Goal: Task Accomplishment & Management: Manage account settings

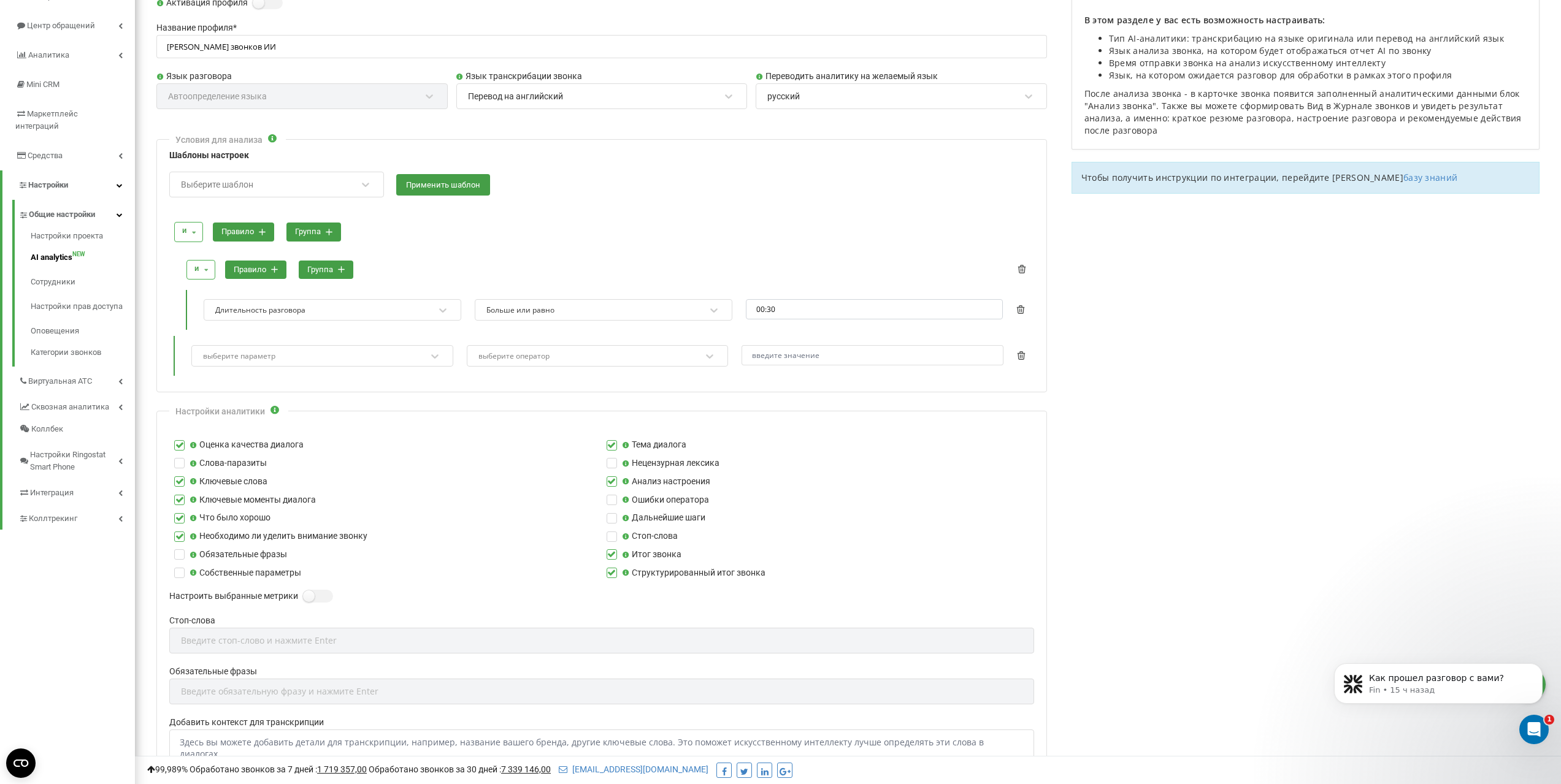
scroll to position [216, 0]
click at [58, 26] on span "Центр обращений" at bounding box center [60, 26] width 67 height 9
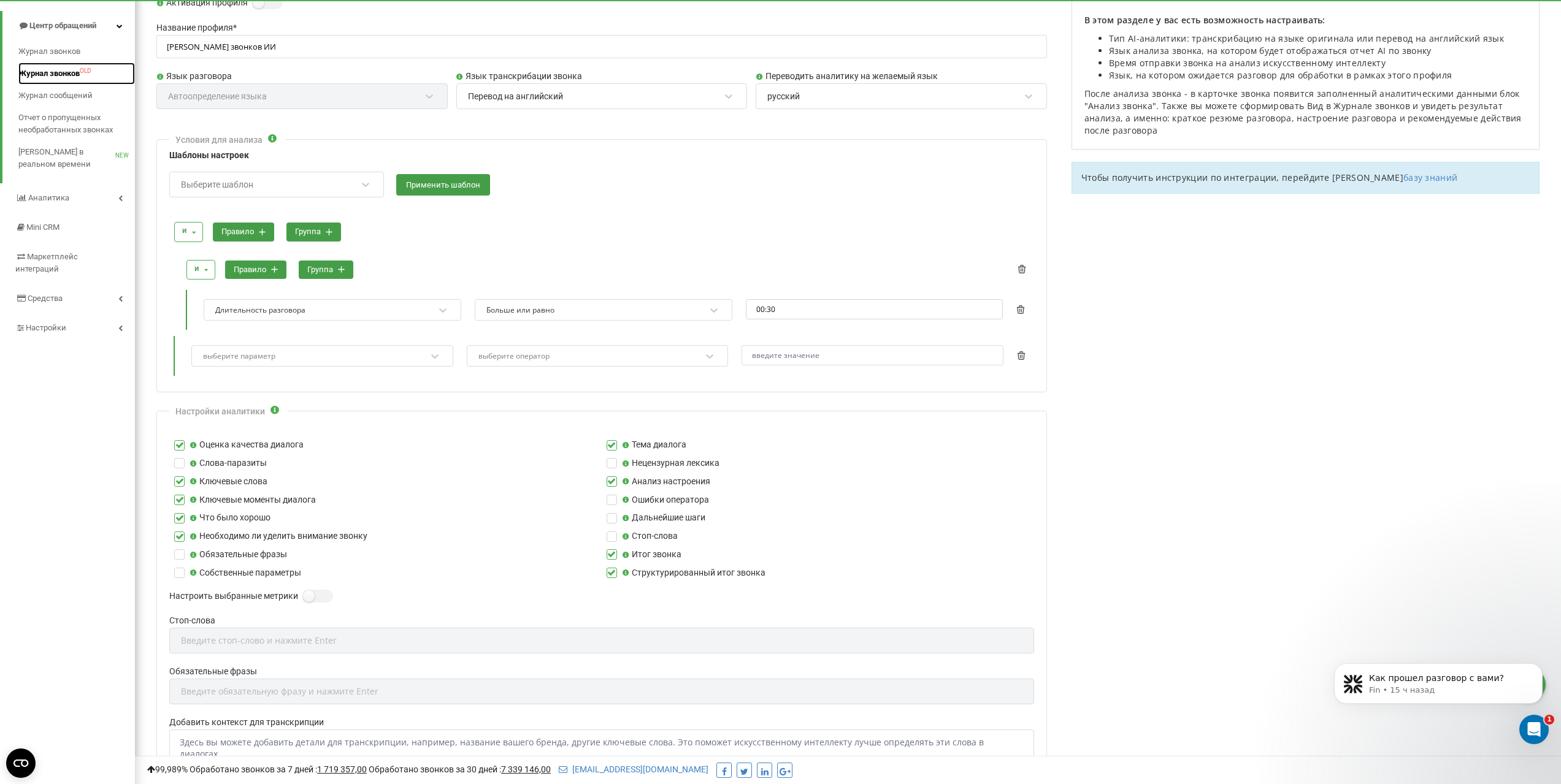
click at [65, 76] on span "Журнал звонков" at bounding box center [49, 73] width 61 height 13
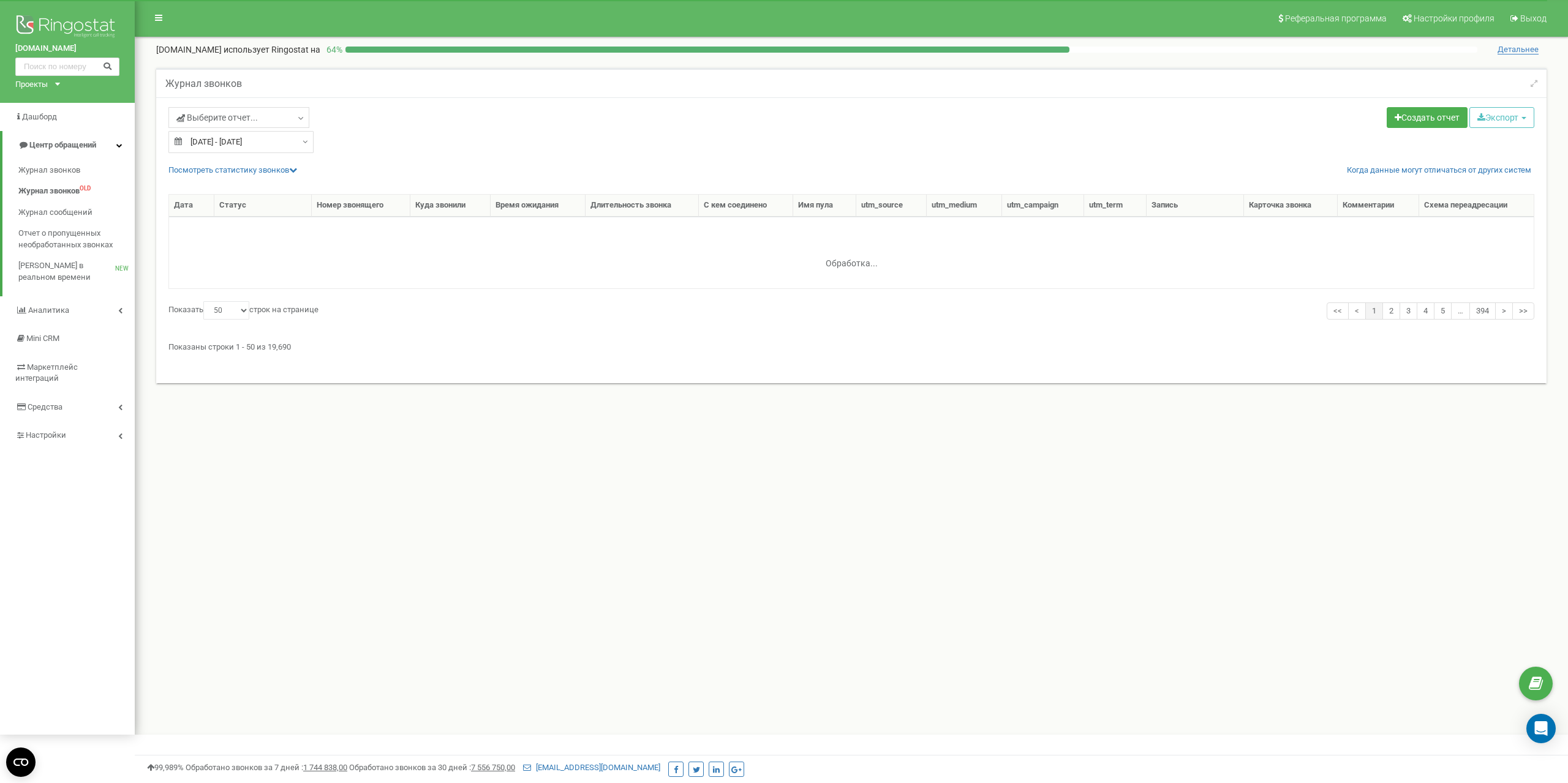
select select "50"
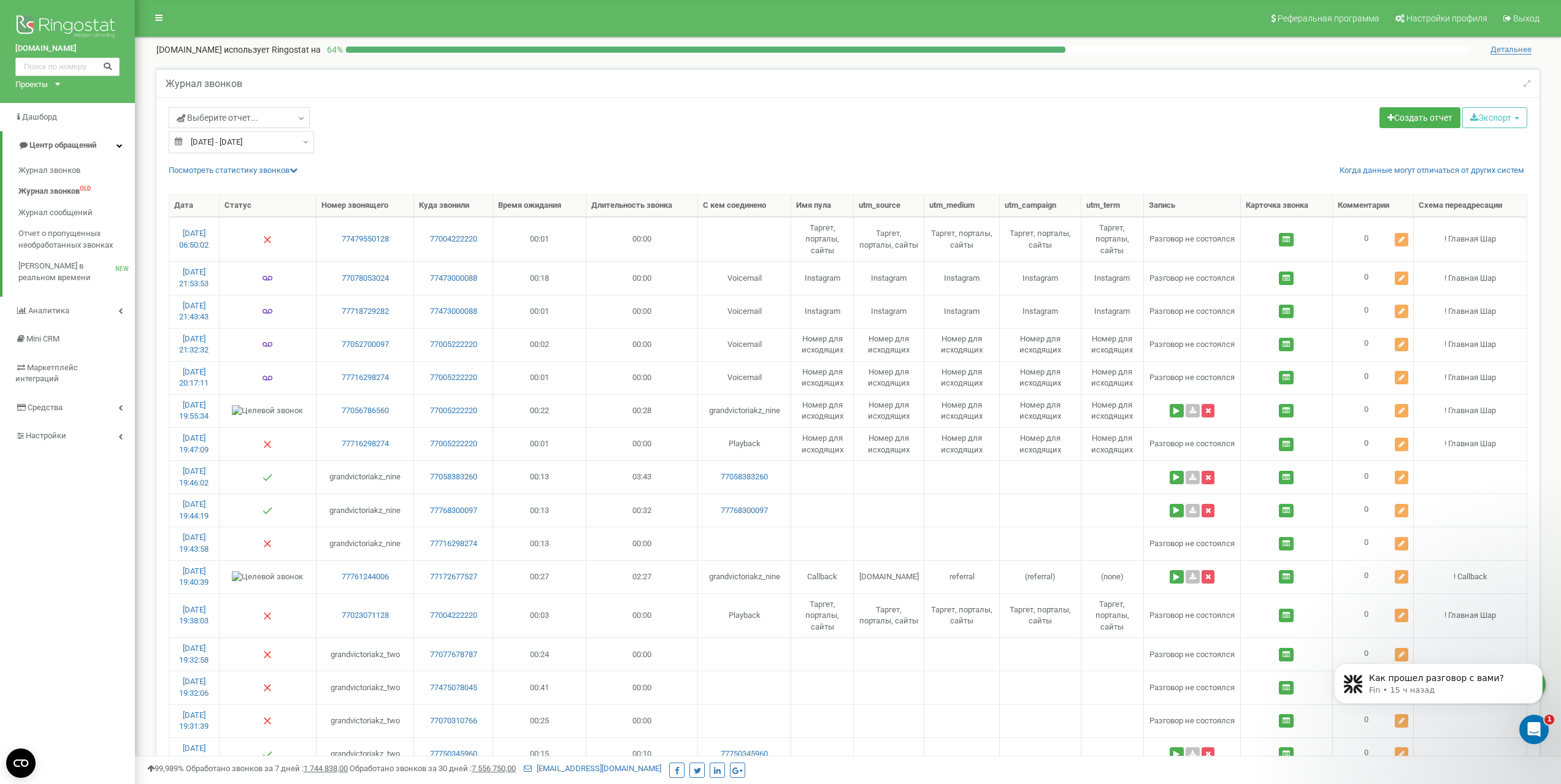
click at [295, 140] on input "[DATE] - [DATE]" at bounding box center [242, 142] width 145 height 22
type input "[DATE]"
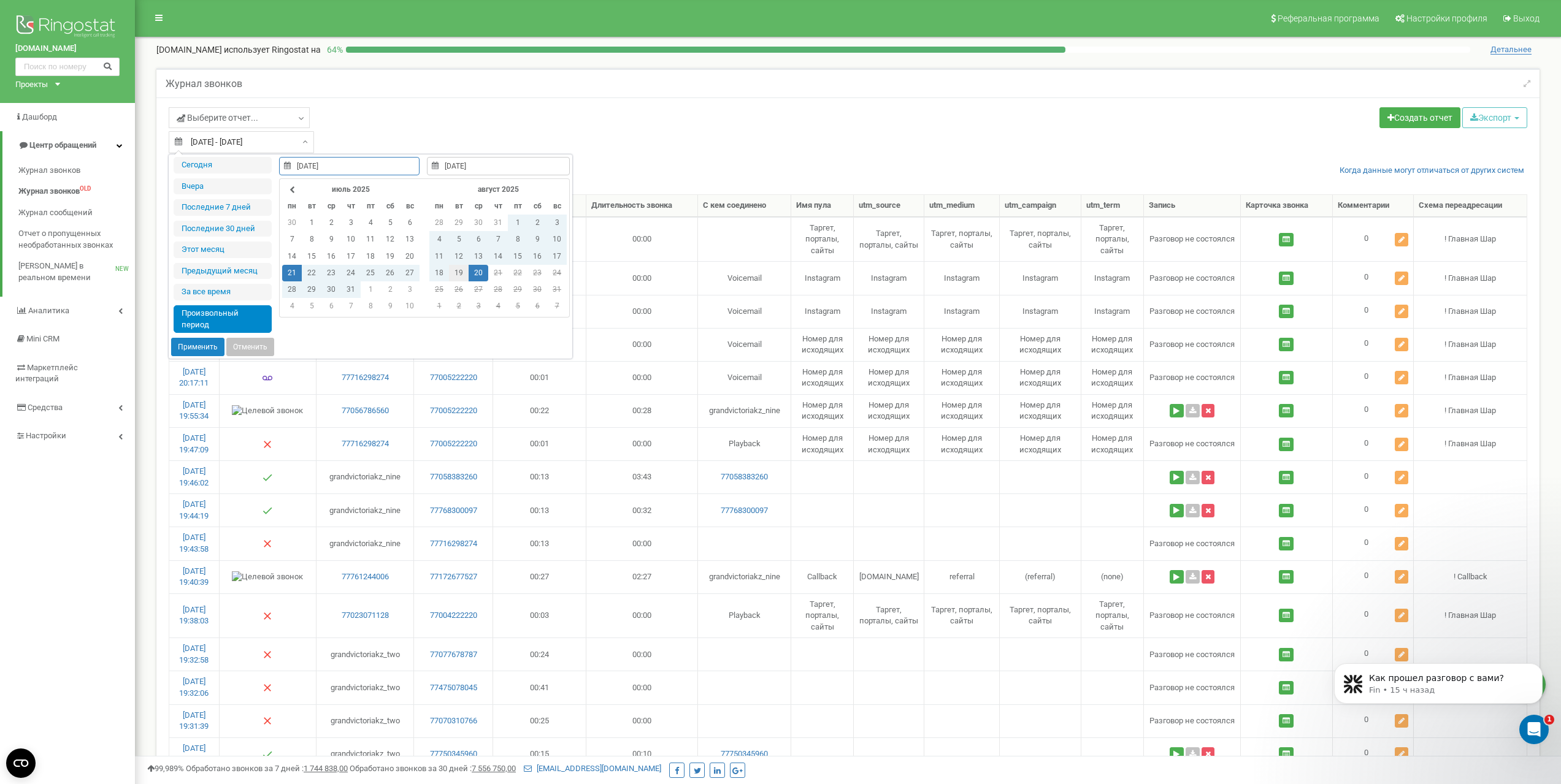
type input "[DATE]"
click at [459, 271] on td "19" at bounding box center [459, 273] width 20 height 16
type input "[DATE]"
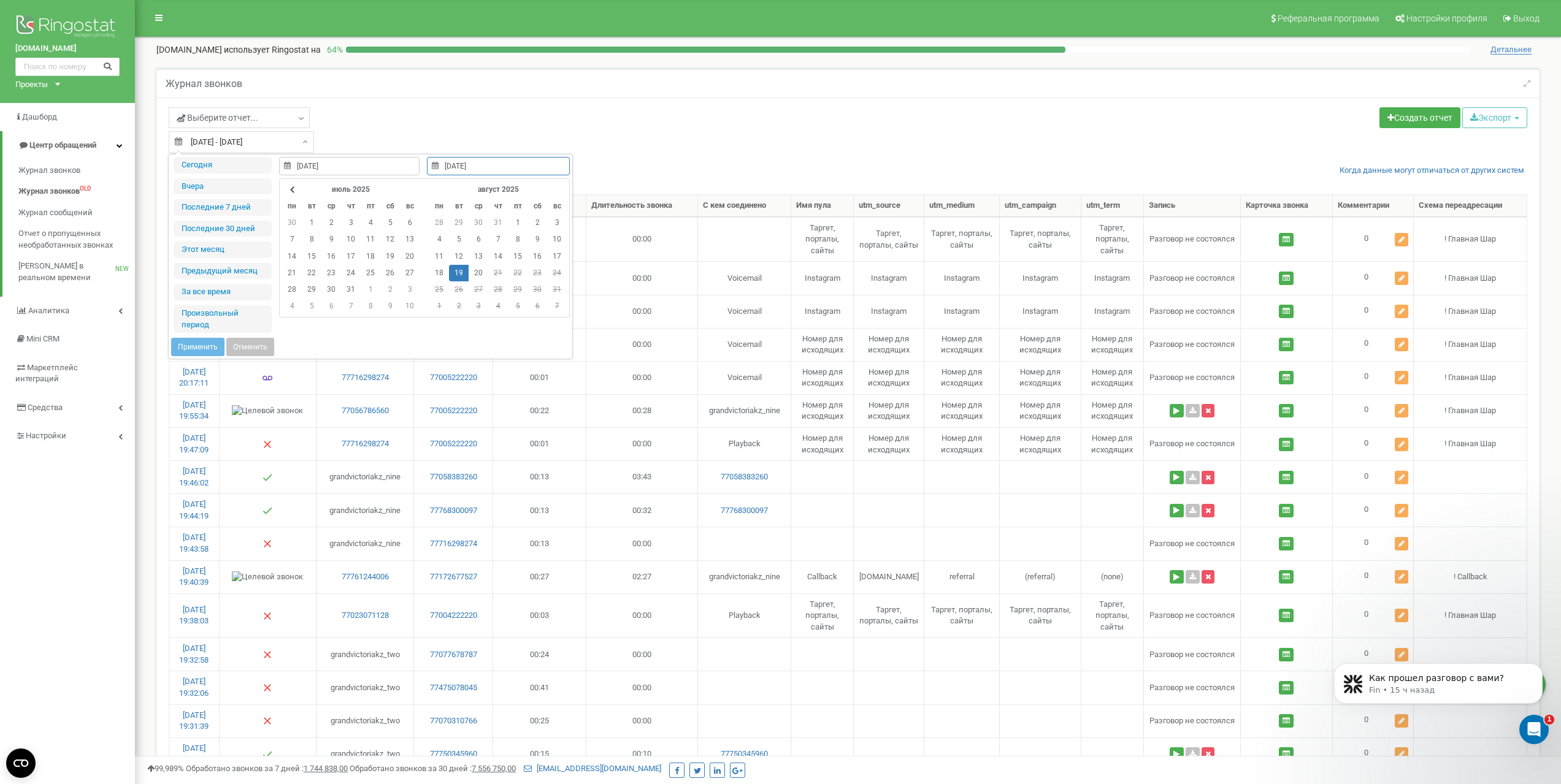
click at [458, 273] on td "19" at bounding box center [459, 273] width 20 height 16
type input "19.08.2025"
click at [182, 346] on button "Применить" at bounding box center [197, 347] width 53 height 18
type input "19.08.2025 - 19.08.2025"
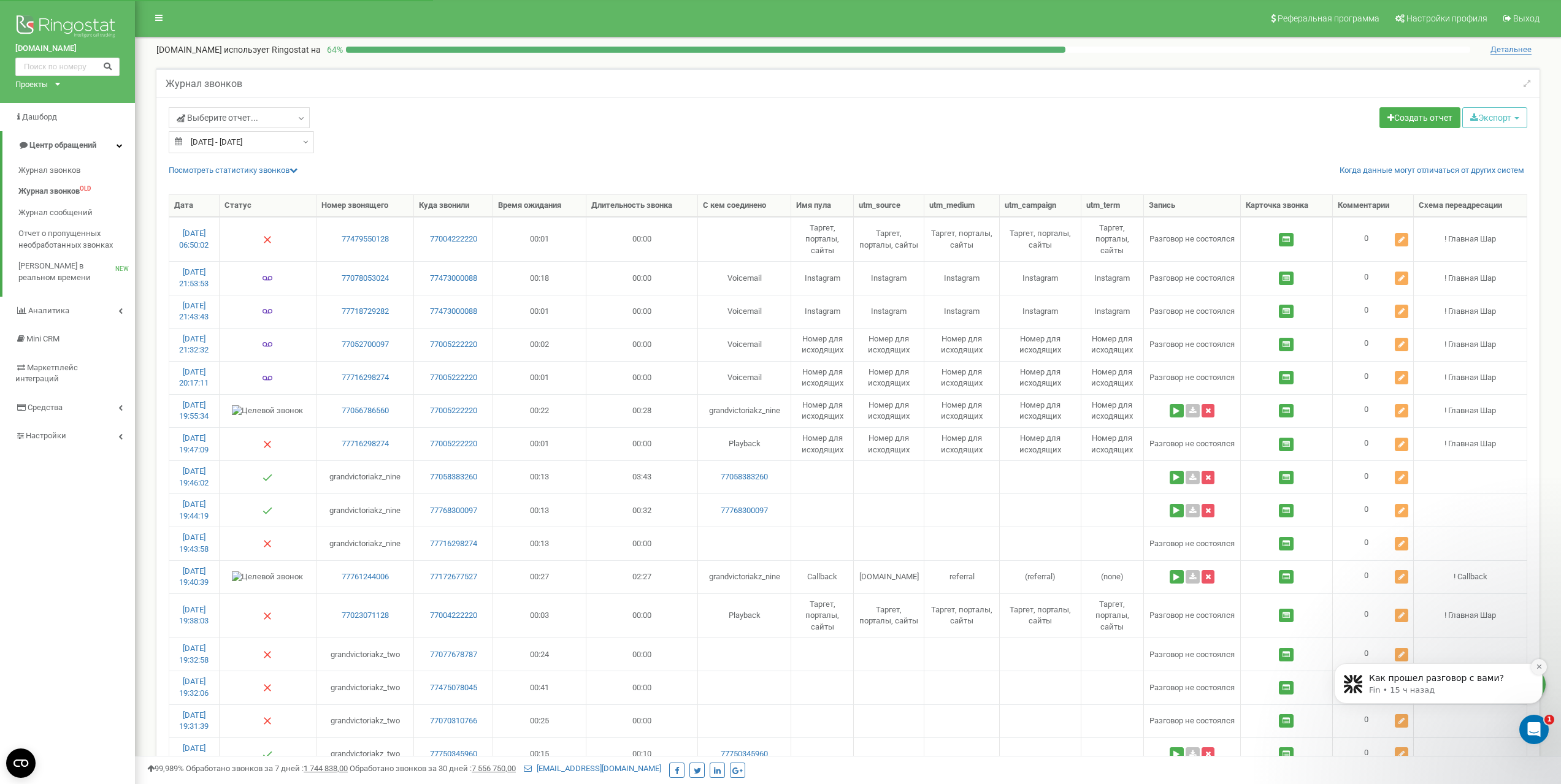
click at [1540, 670] on icon "Dismiss notification" at bounding box center [1539, 667] width 7 height 7
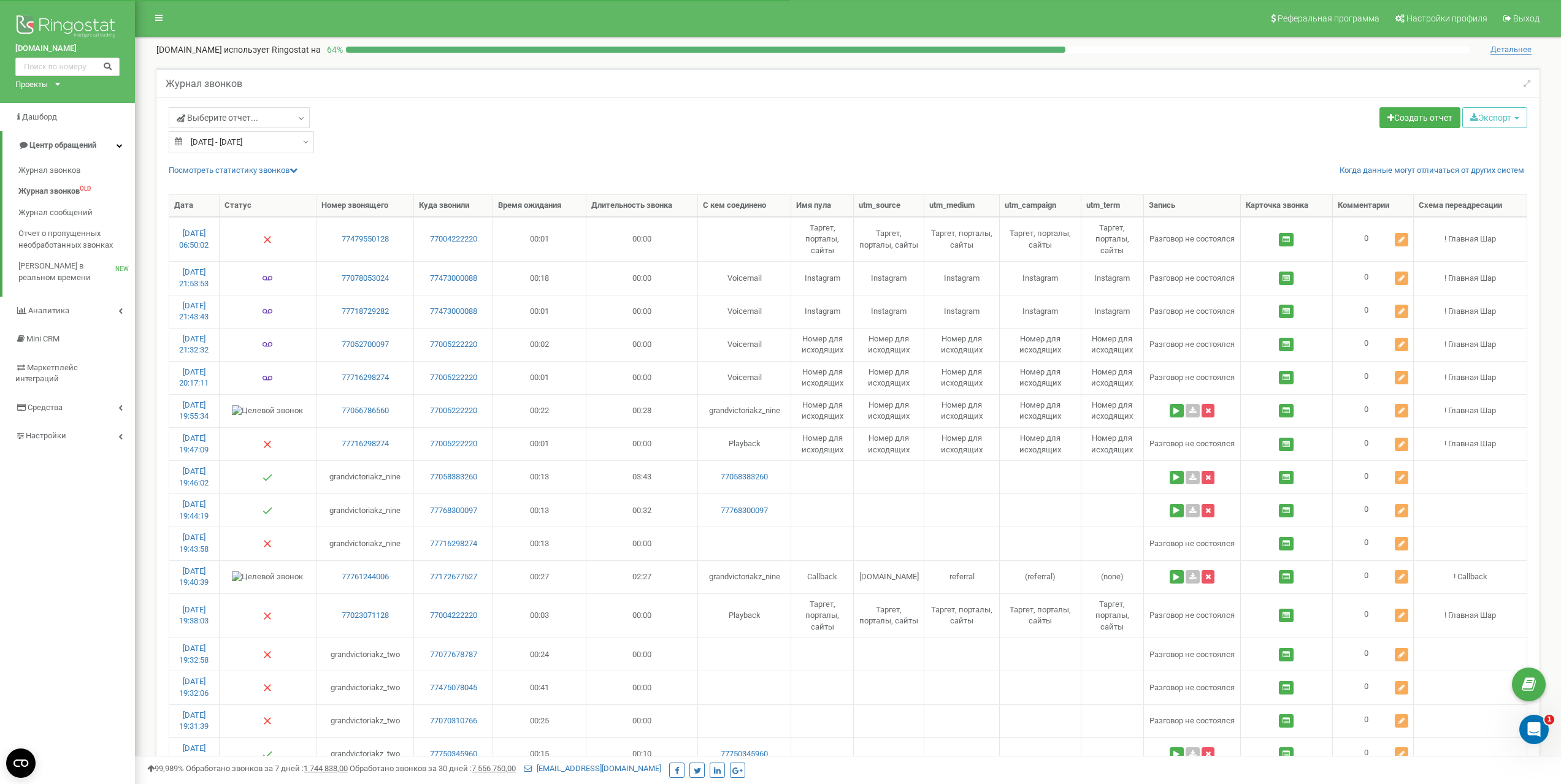
click at [524, 130] on div "Выберите отчет... Целевые Коллбек Исходящие Контекстная реклама (CPC) Входящие …" at bounding box center [504, 119] width 671 height 24
click at [1498, 124] on button "Экспорт" at bounding box center [1494, 118] width 65 height 21
click at [1486, 159] on link "Excel (.xls)" at bounding box center [1511, 166] width 93 height 19
click at [1191, 116] on div "Создать отчет Экспорт CSV (.csv) Excel (.xls) Excel 2007 (.xlsx)" at bounding box center [1193, 119] width 689 height 24
click at [1500, 118] on button "Экспорт" at bounding box center [1494, 118] width 65 height 21
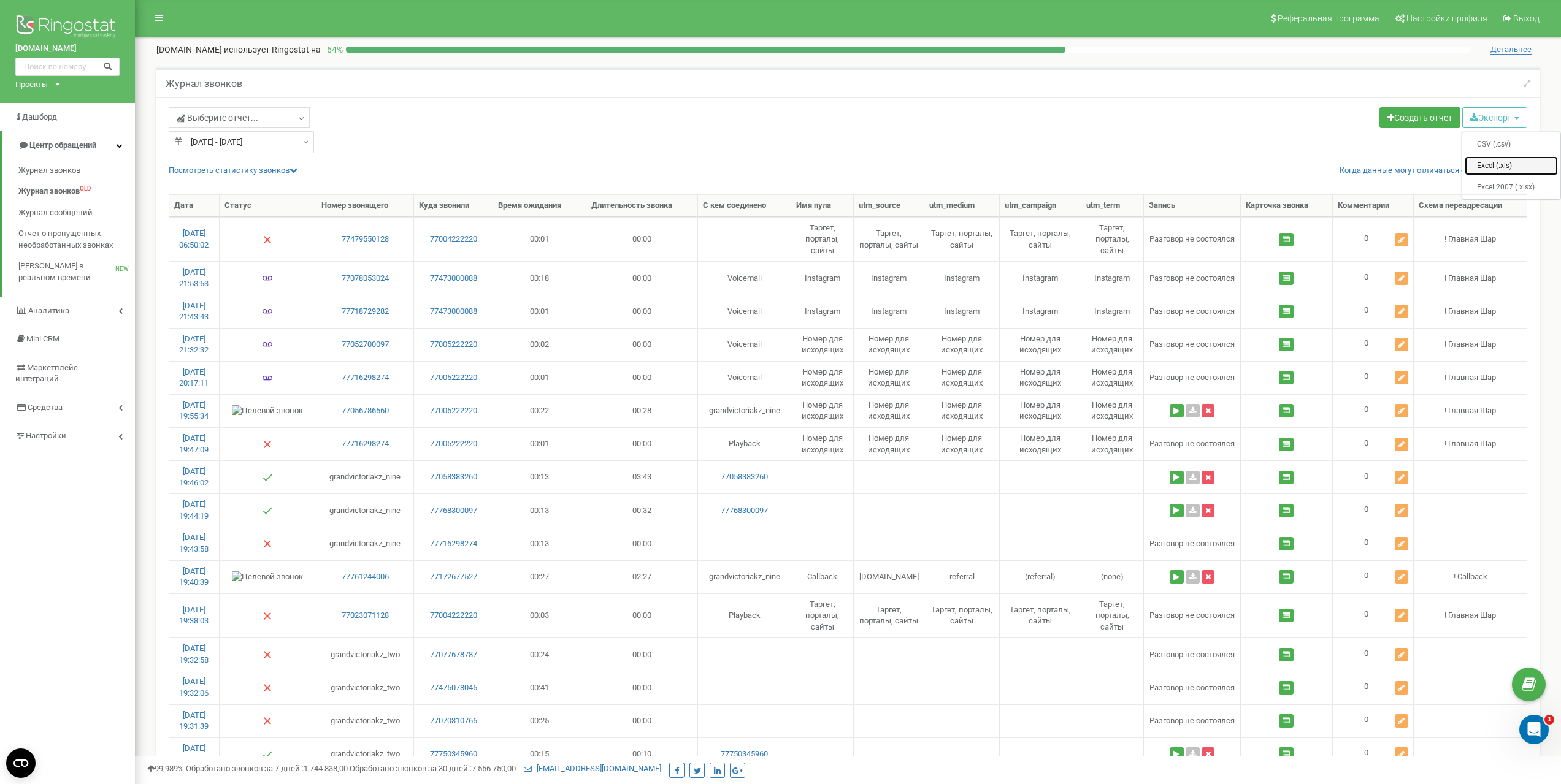
click at [1486, 161] on link "Excel (.xls)" at bounding box center [1511, 166] width 93 height 19
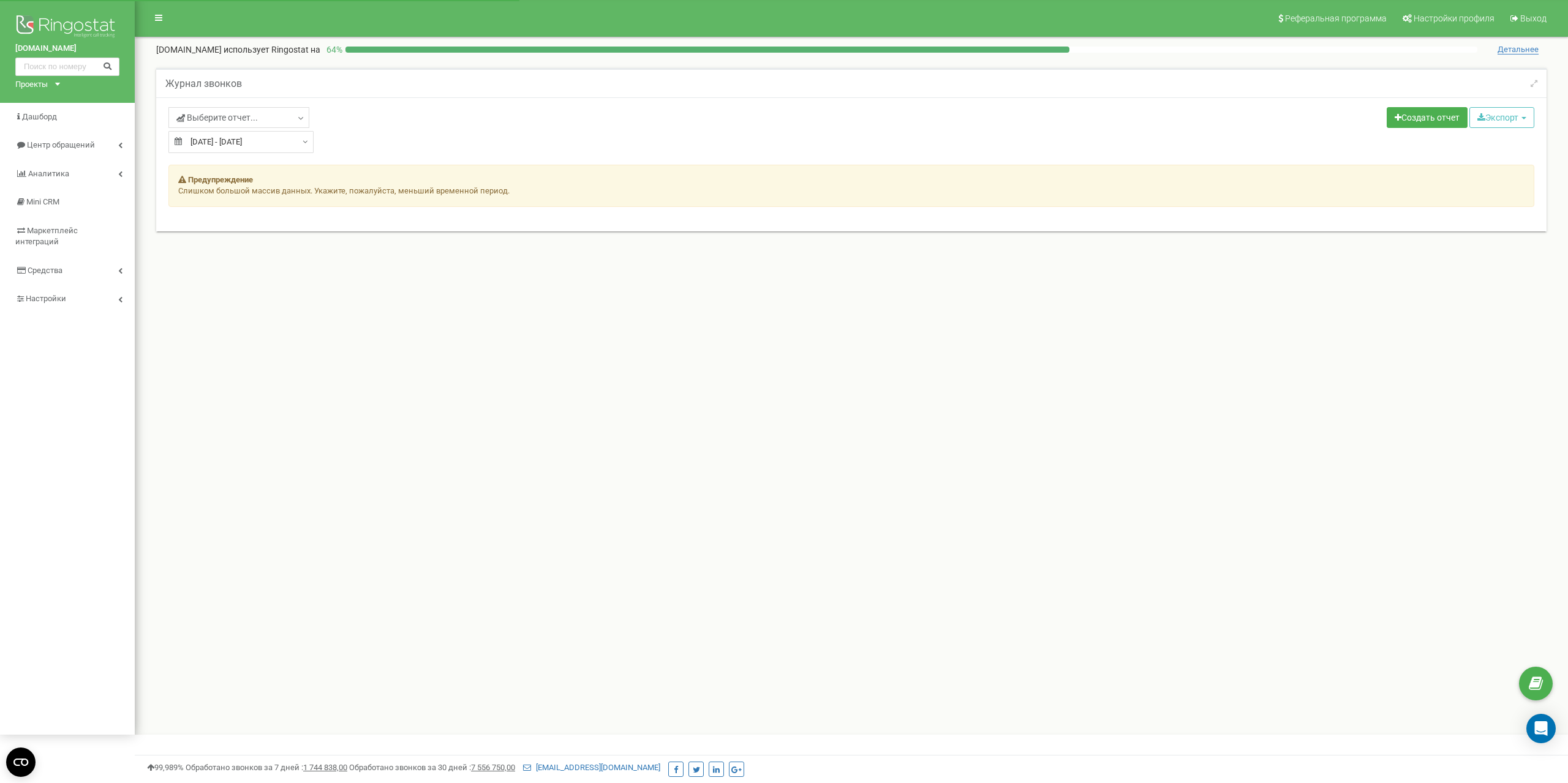
type input "21.07.2025"
type input "20.08.2025"
drag, startPoint x: 290, startPoint y: 137, endPoint x: 297, endPoint y: 142, distance: 8.6
click at [290, 137] on input "21.07.2025 - 20.08.2025" at bounding box center [241, 142] width 145 height 22
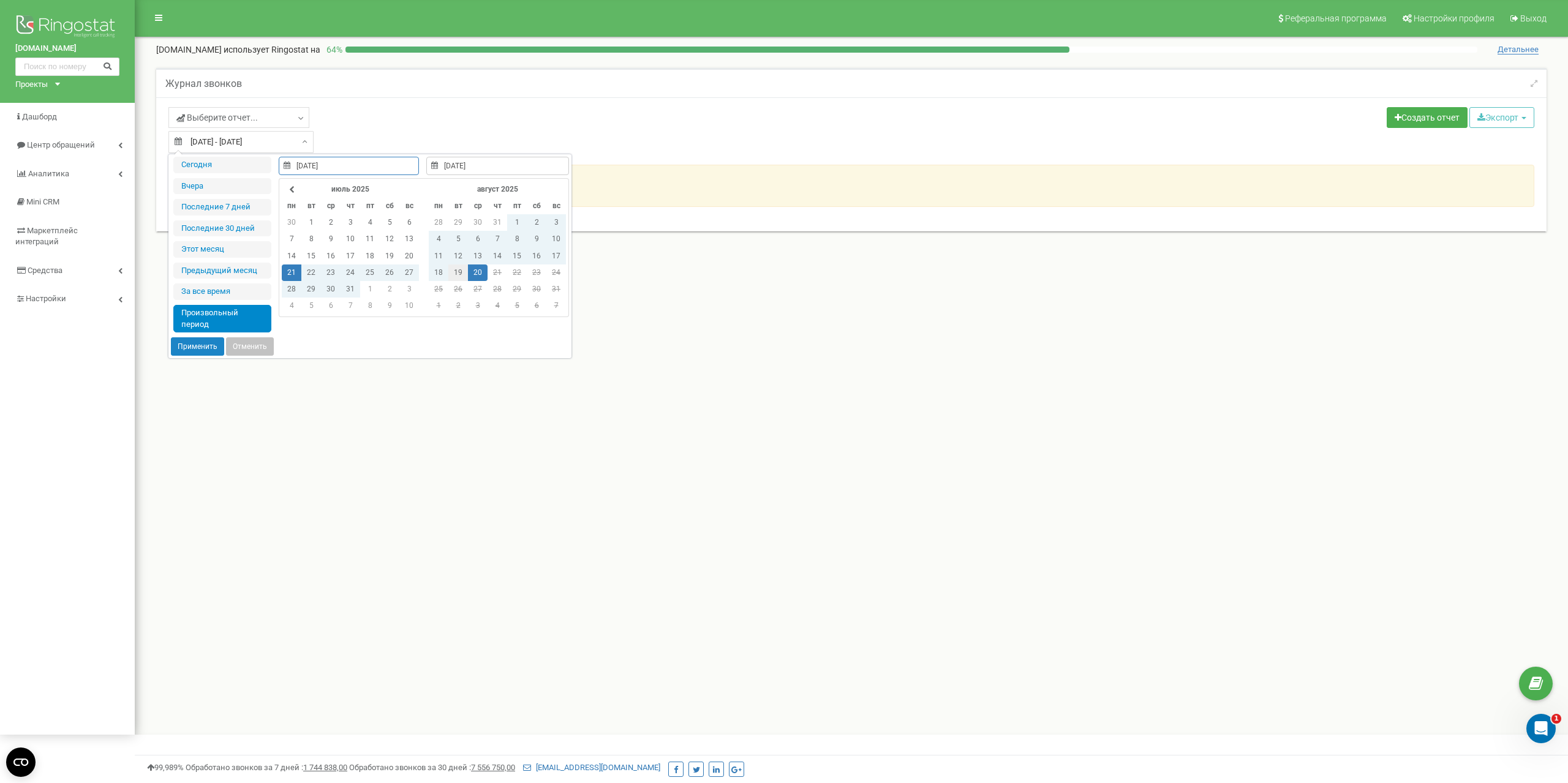
type input "19.08.2025"
click at [452, 273] on td "19" at bounding box center [458, 272] width 20 height 16
type input "19.08.2025"
click at [454, 273] on td "19" at bounding box center [458, 272] width 20 height 16
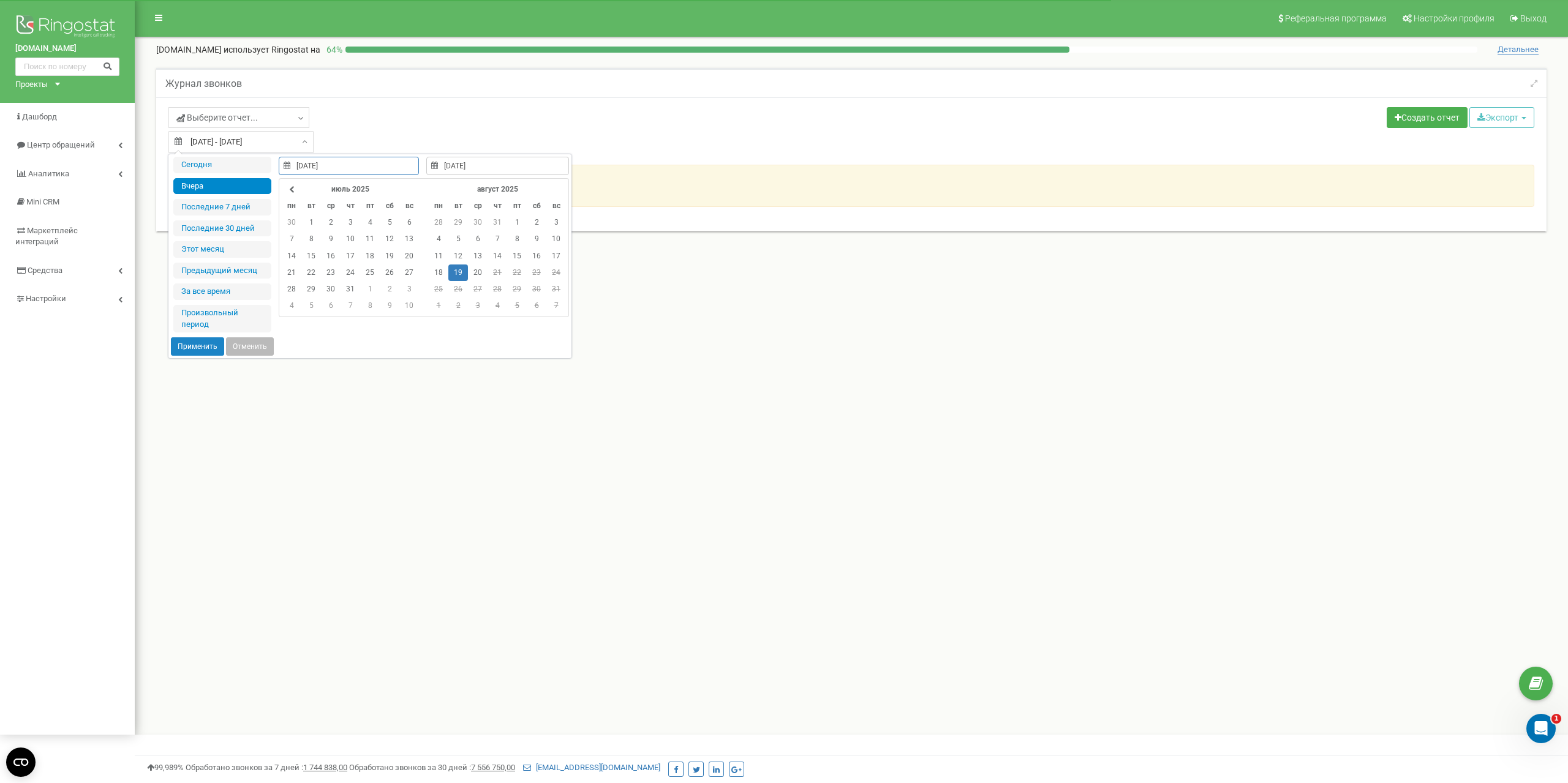
type input "[DATE]"
click at [202, 347] on button "Применить" at bounding box center [197, 347] width 53 height 18
type input "[DATE] - [DATE]"
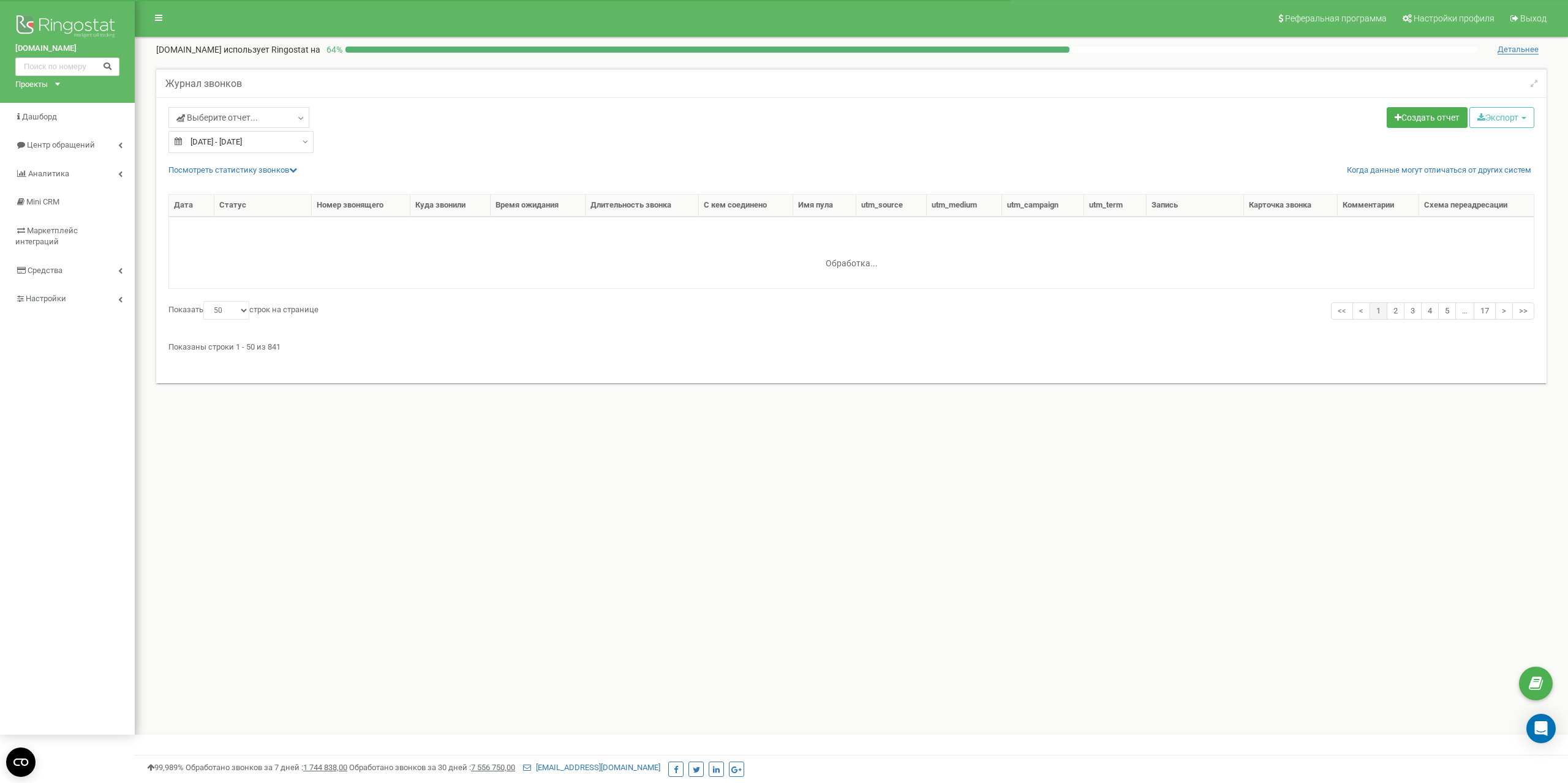
select select "50"
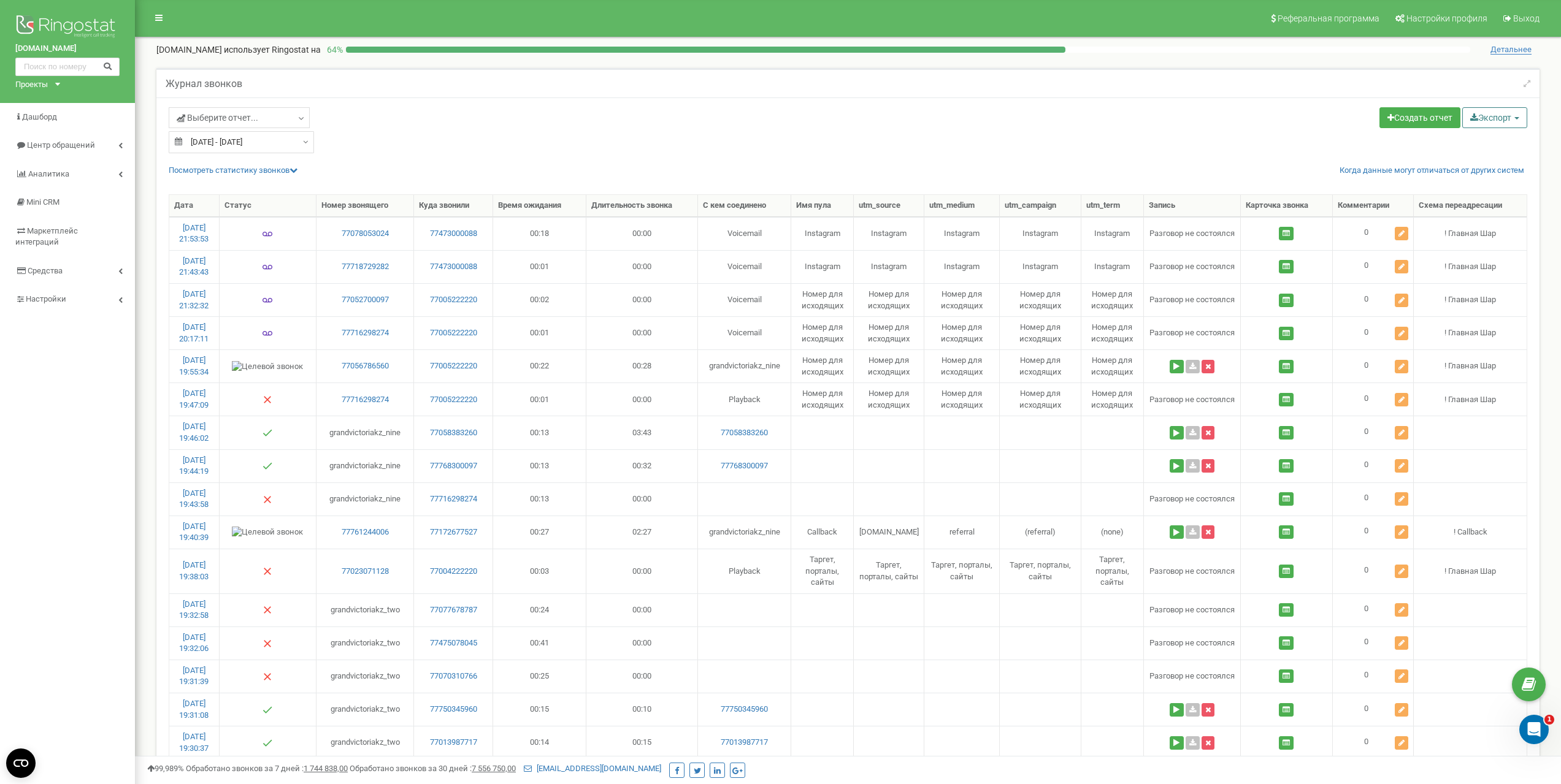
click at [1486, 119] on button "Экспорт" at bounding box center [1494, 118] width 65 height 21
click at [1486, 167] on link "Excel (.xls)" at bounding box center [1511, 166] width 93 height 19
click at [1201, 139] on div "Выберите отчет... Целевые Коллбек Исходящие Контекстная реклама (CPC) Входящие" at bounding box center [848, 131] width 1377 height 46
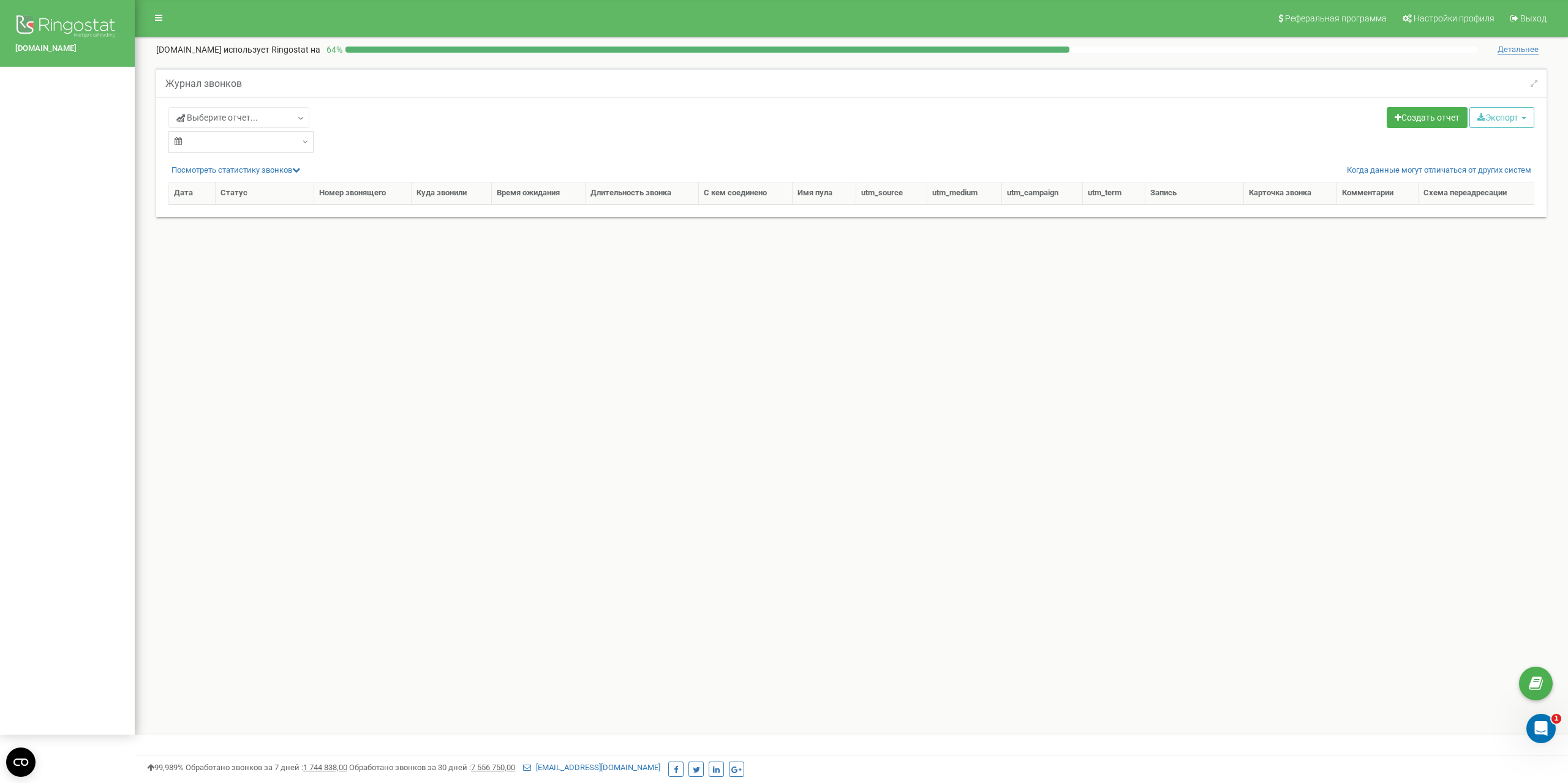
click at [272, 146] on input "text" at bounding box center [241, 142] width 145 height 22
click at [545, 144] on div "Выберите отчет... Целевые Коллбек Исходящие Контекстная реклама (CPC) Входящие …" at bounding box center [506, 130] width 692 height 46
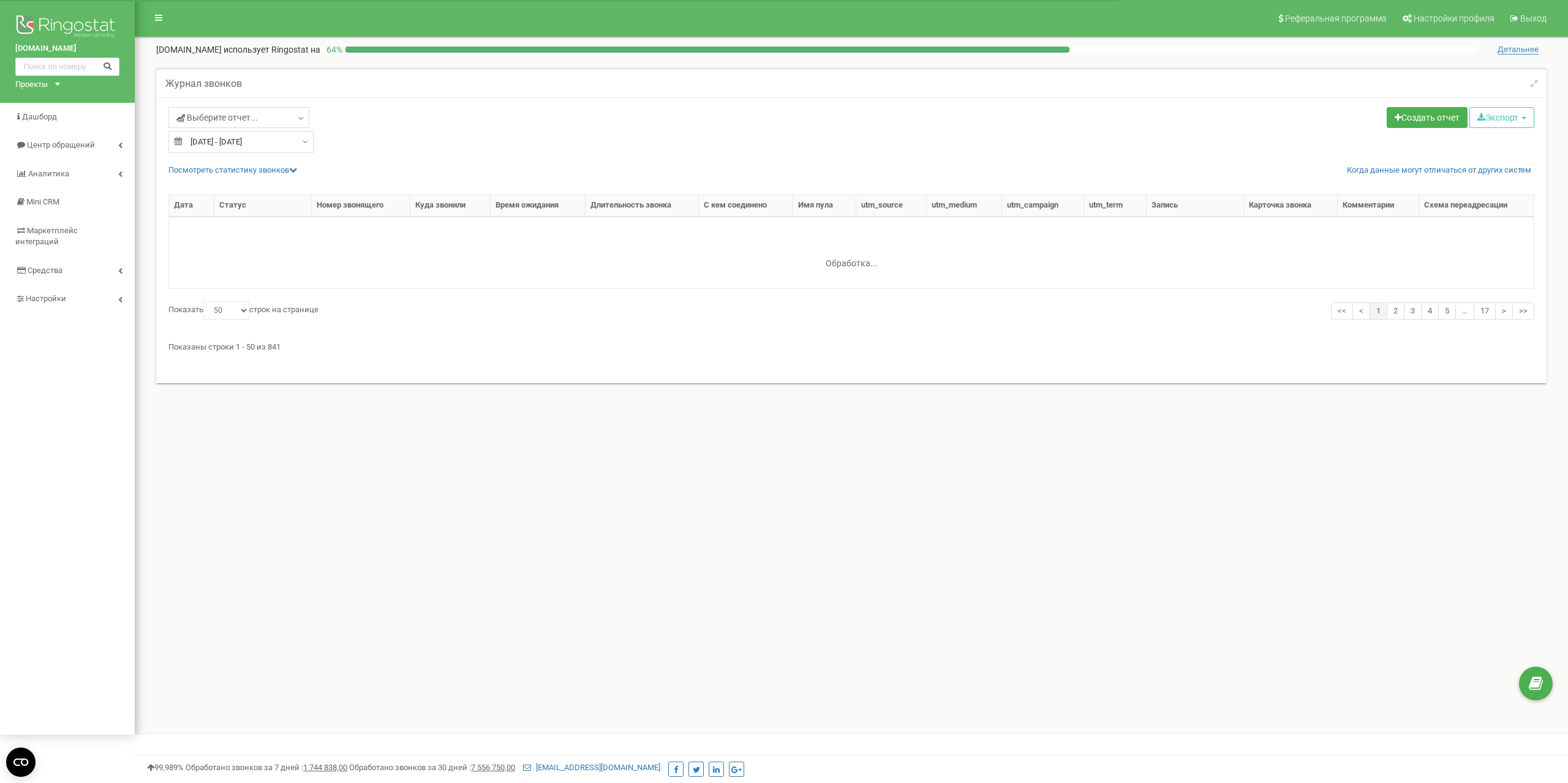
select select "50"
type input "[DATE]"
click at [300, 142] on div "[DATE] - [DATE]" at bounding box center [241, 142] width 145 height 22
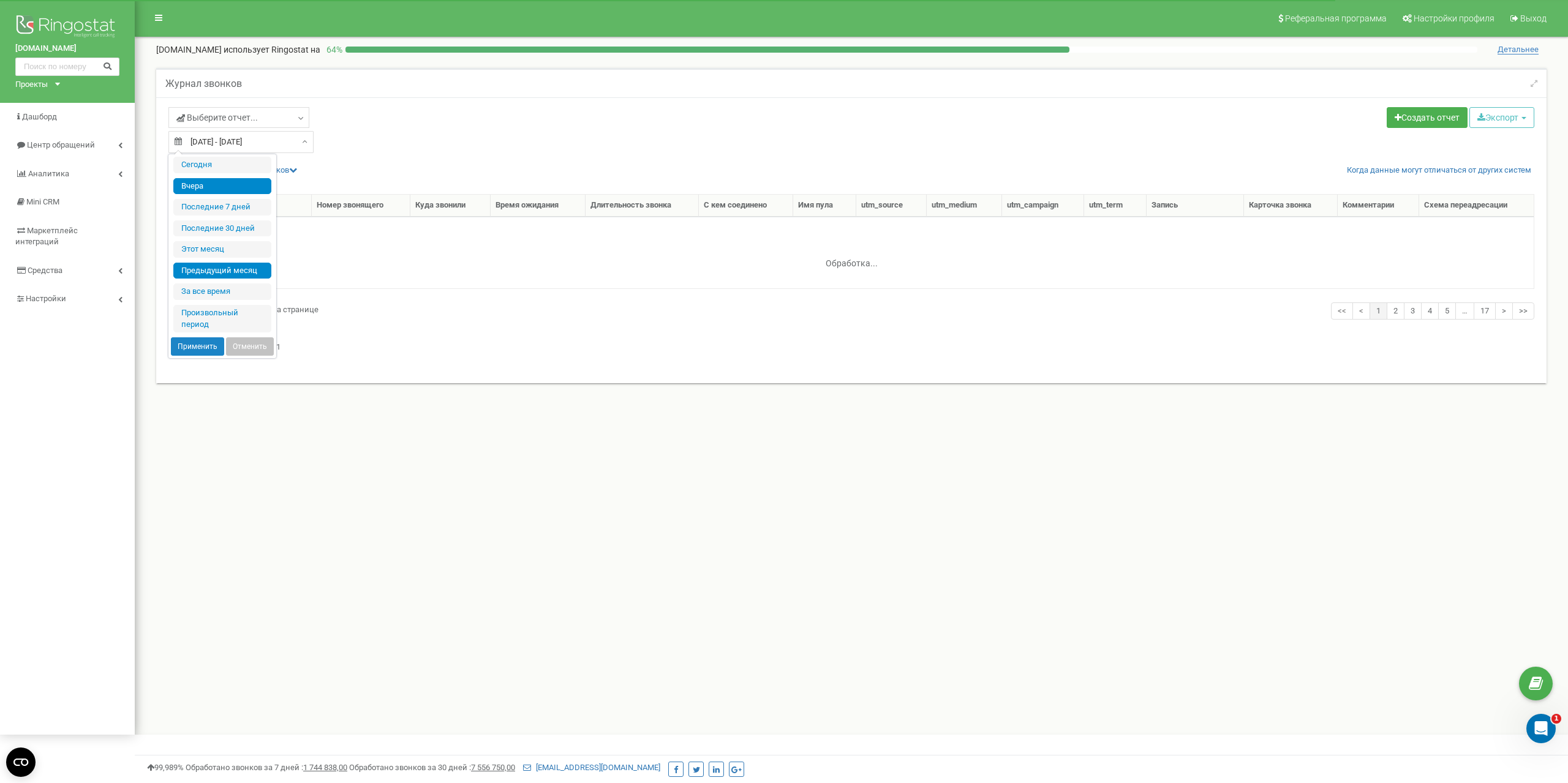
type input "[DATE]"
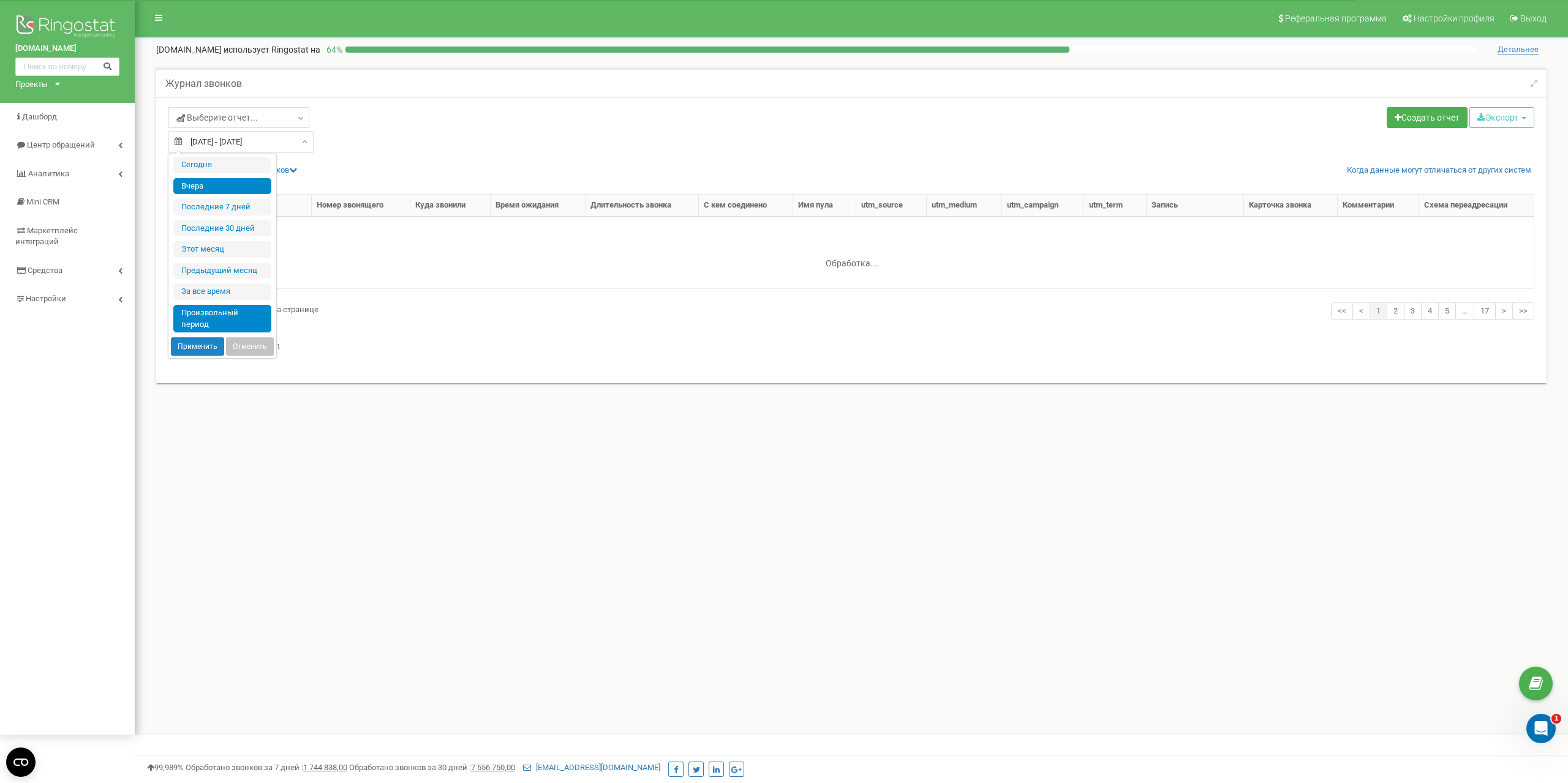
type input "[DATE]"
click at [225, 316] on li "Произвольный период" at bounding box center [222, 319] width 98 height 28
type input "[DATE]"
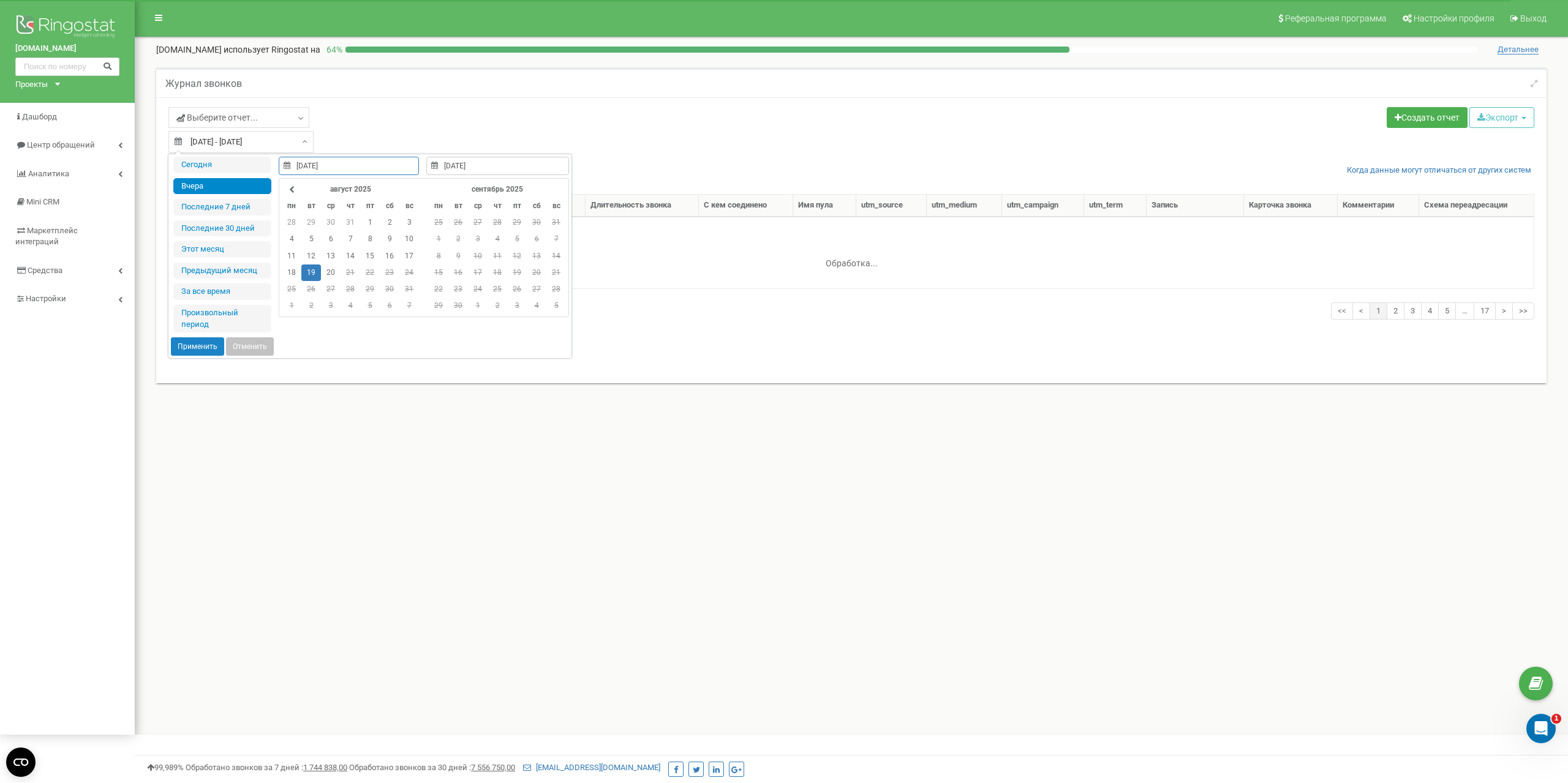
click at [312, 273] on td "19" at bounding box center [311, 272] width 20 height 16
click at [309, 279] on td "19" at bounding box center [311, 272] width 20 height 16
click at [202, 346] on button "Применить" at bounding box center [197, 347] width 53 height 18
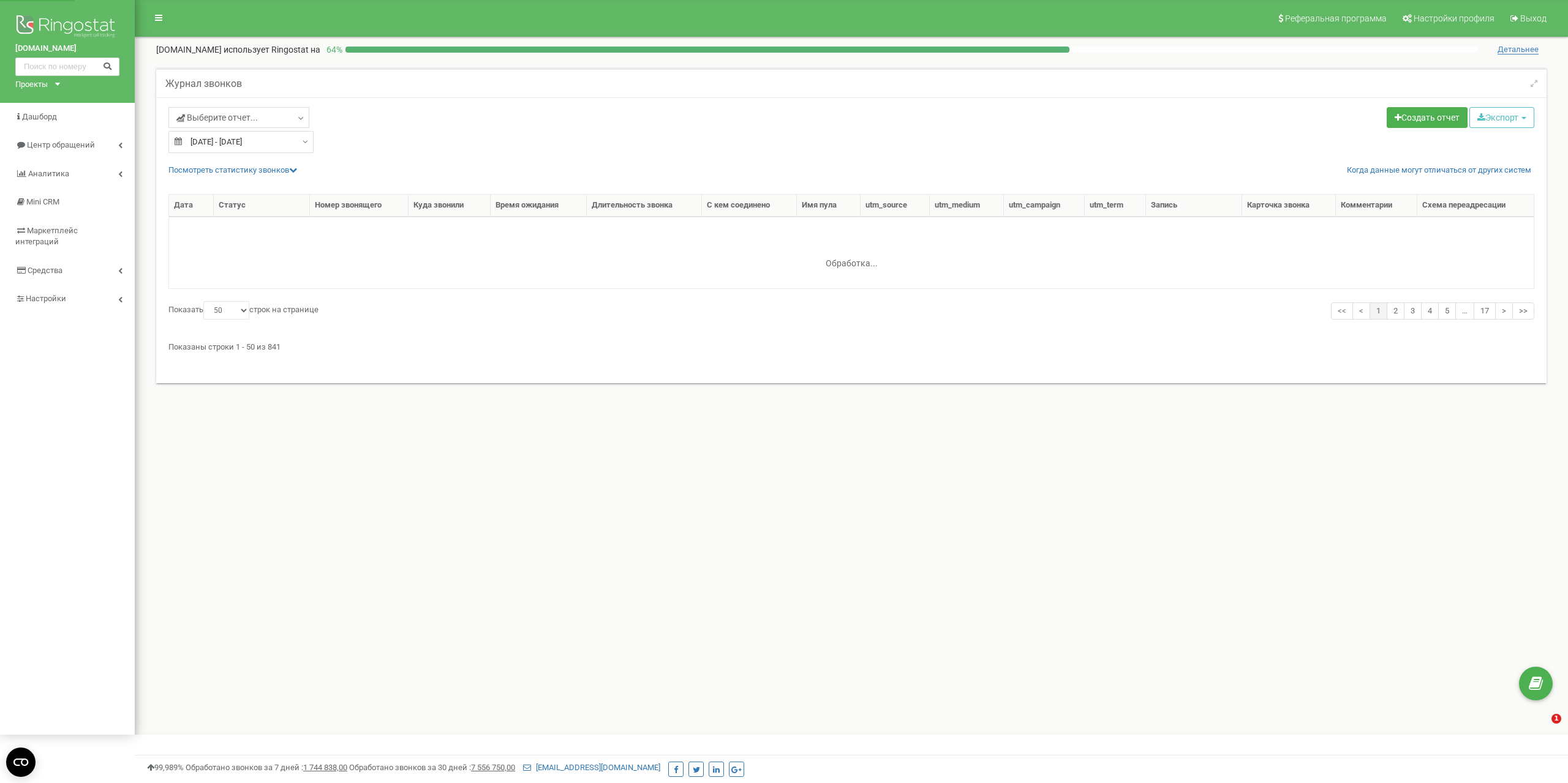
select select "50"
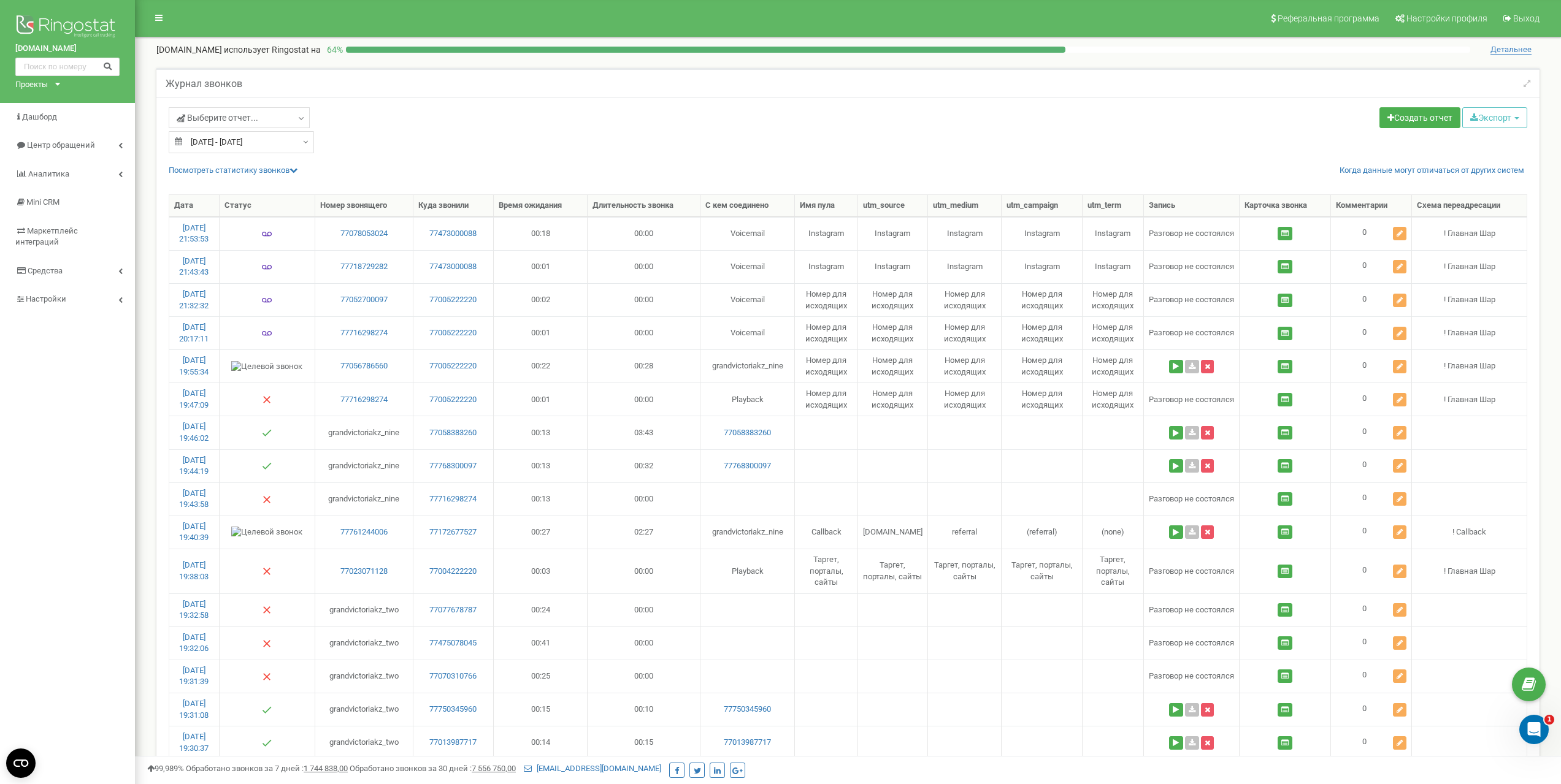
click at [302, 146] on div "[DATE] - [DATE]" at bounding box center [242, 142] width 145 height 22
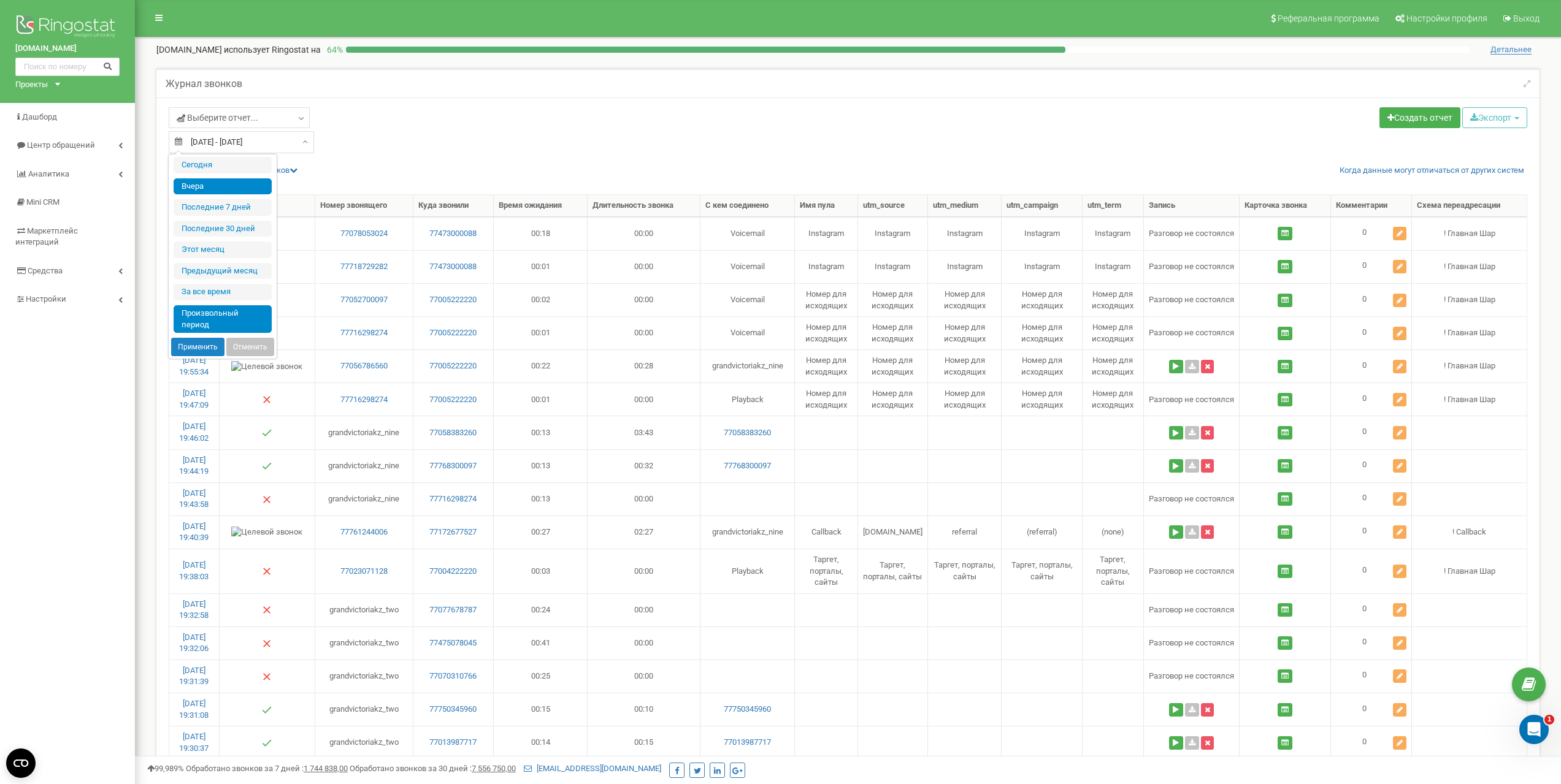
click at [230, 319] on li "Произвольный период" at bounding box center [222, 319] width 98 height 28
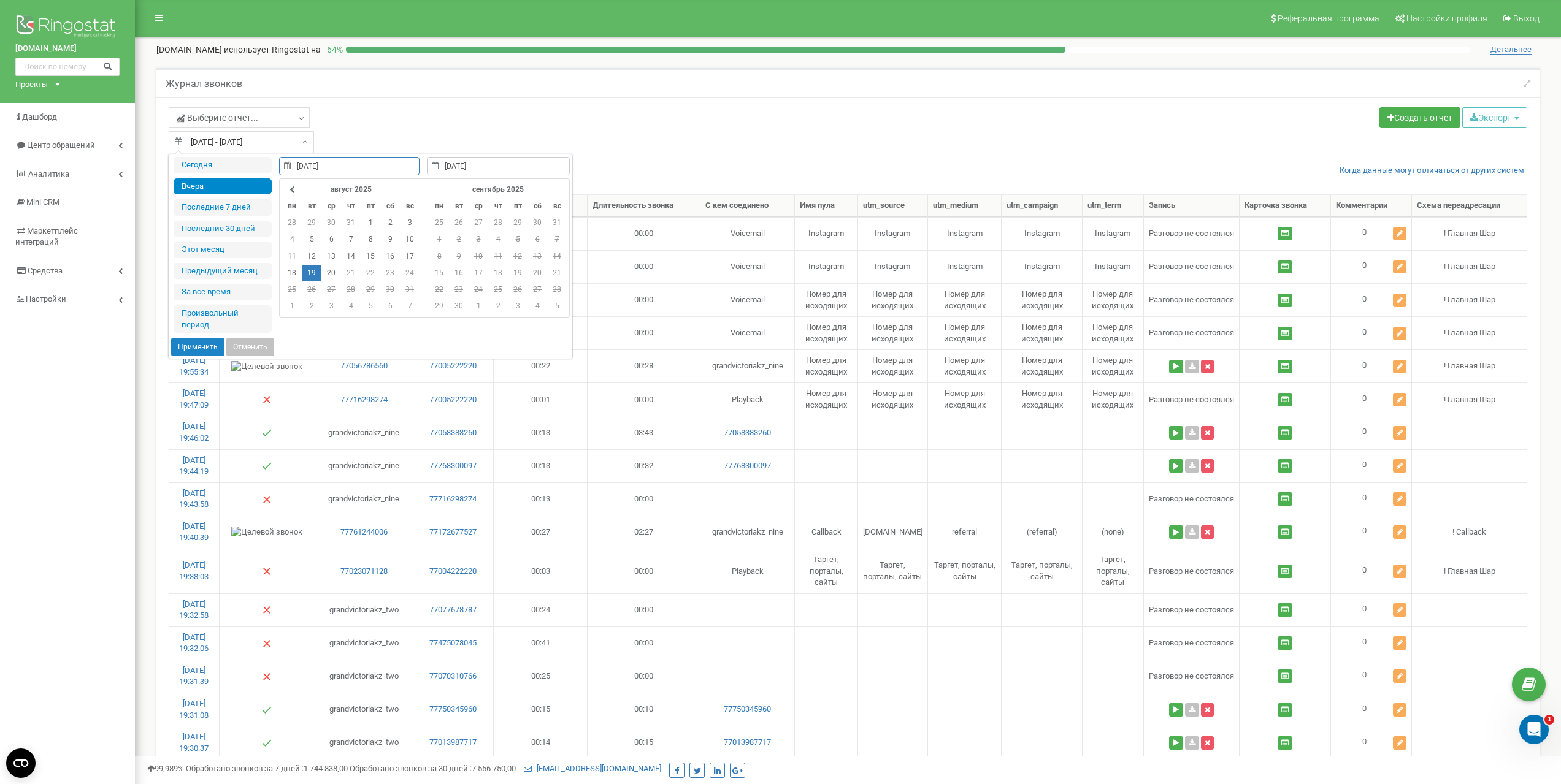
type input "[DATE]"
click at [310, 273] on td "19" at bounding box center [312, 273] width 20 height 16
click at [213, 340] on button "Применить" at bounding box center [197, 347] width 53 height 18
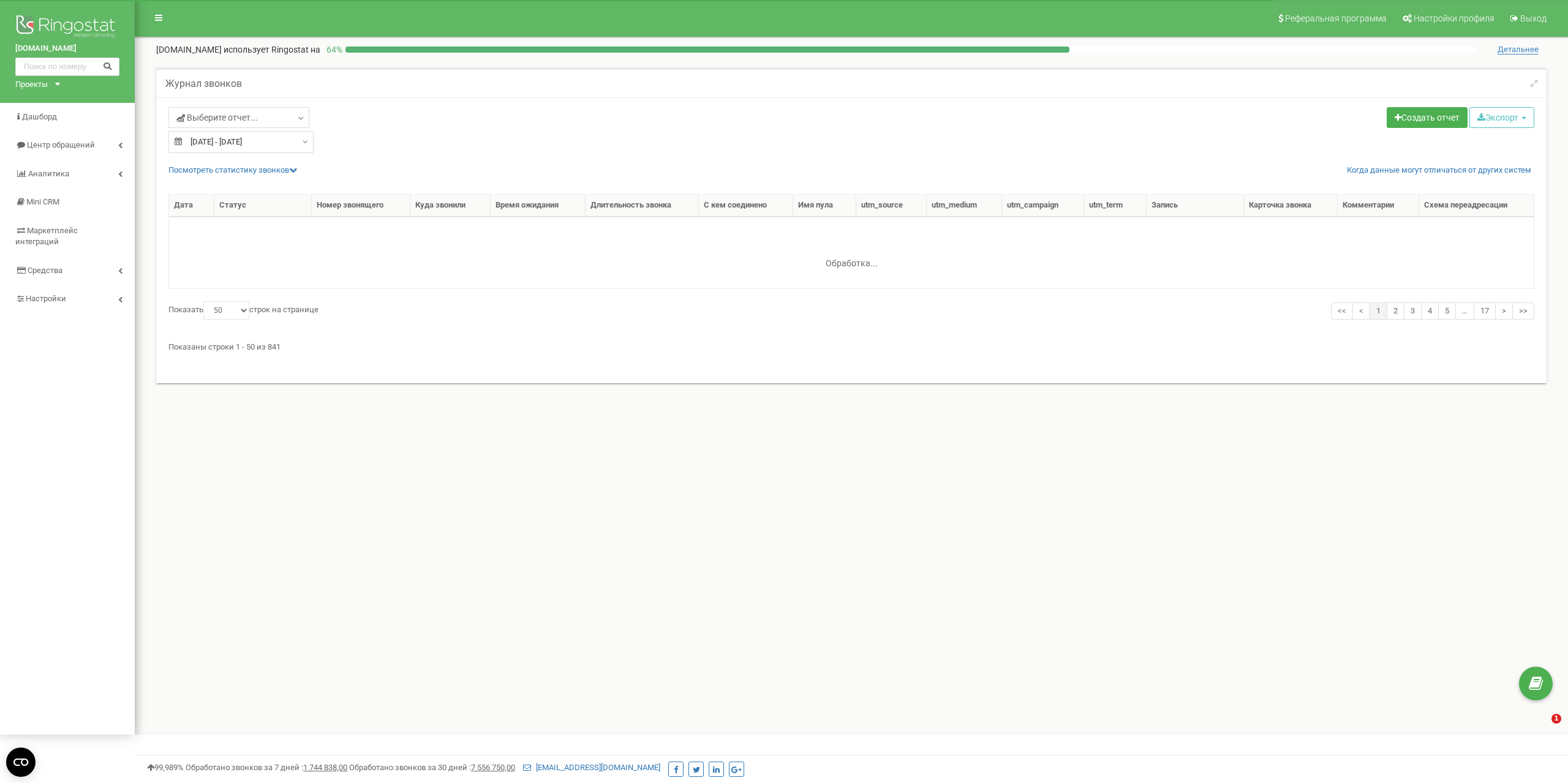
select select "50"
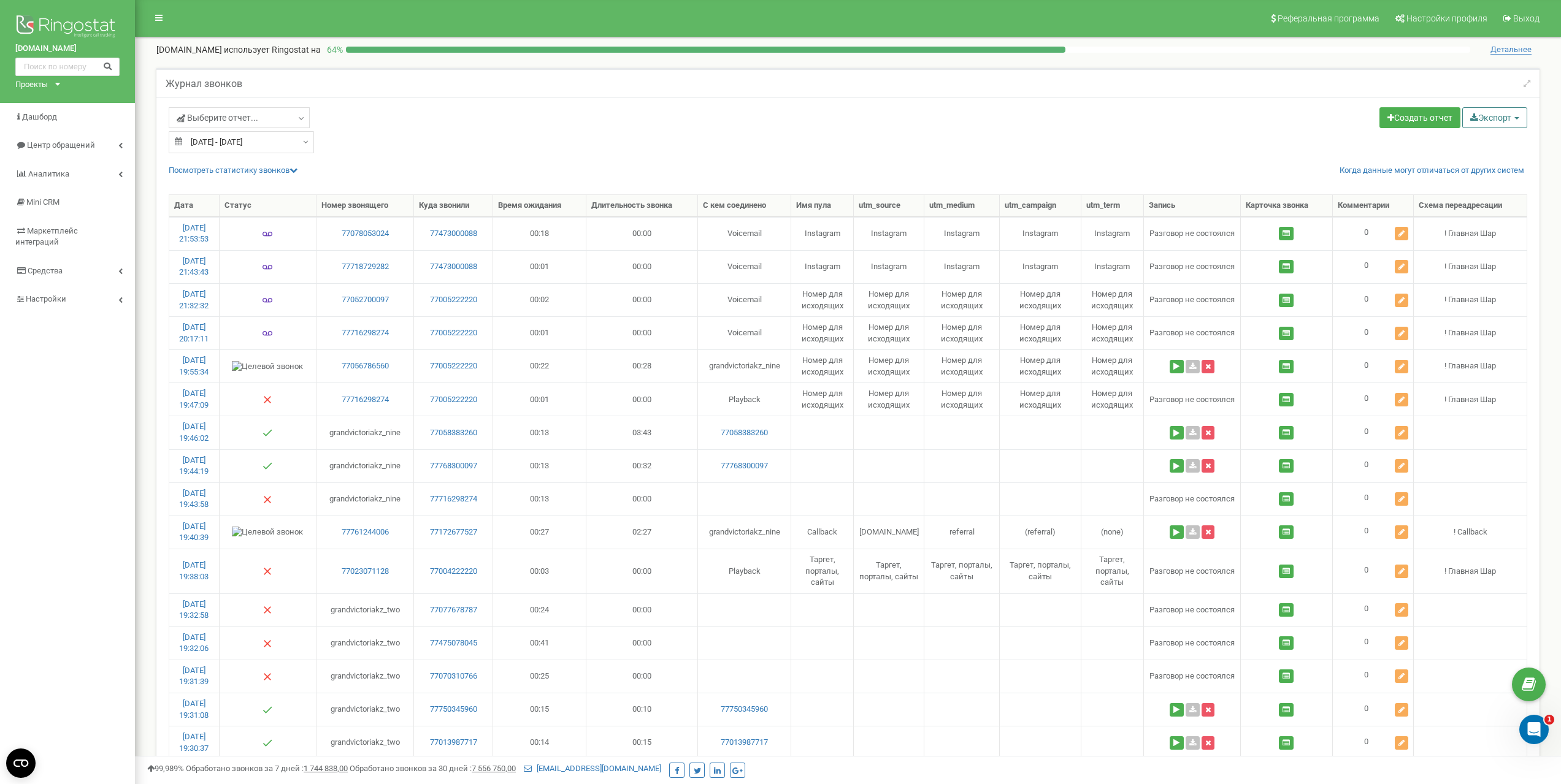
click at [1480, 120] on button "Экспорт" at bounding box center [1494, 118] width 65 height 21
click at [1498, 164] on link "Excel (.xls)" at bounding box center [1511, 166] width 93 height 19
click at [1256, 125] on div "Создать отчет Экспорт CSV (.csv) Excel (.xls) Excel 2007 (.xlsx)" at bounding box center [1193, 119] width 689 height 24
click at [1484, 123] on button "Экспорт" at bounding box center [1494, 118] width 65 height 21
click at [1482, 171] on link "Excel (.xls)" at bounding box center [1511, 166] width 93 height 19
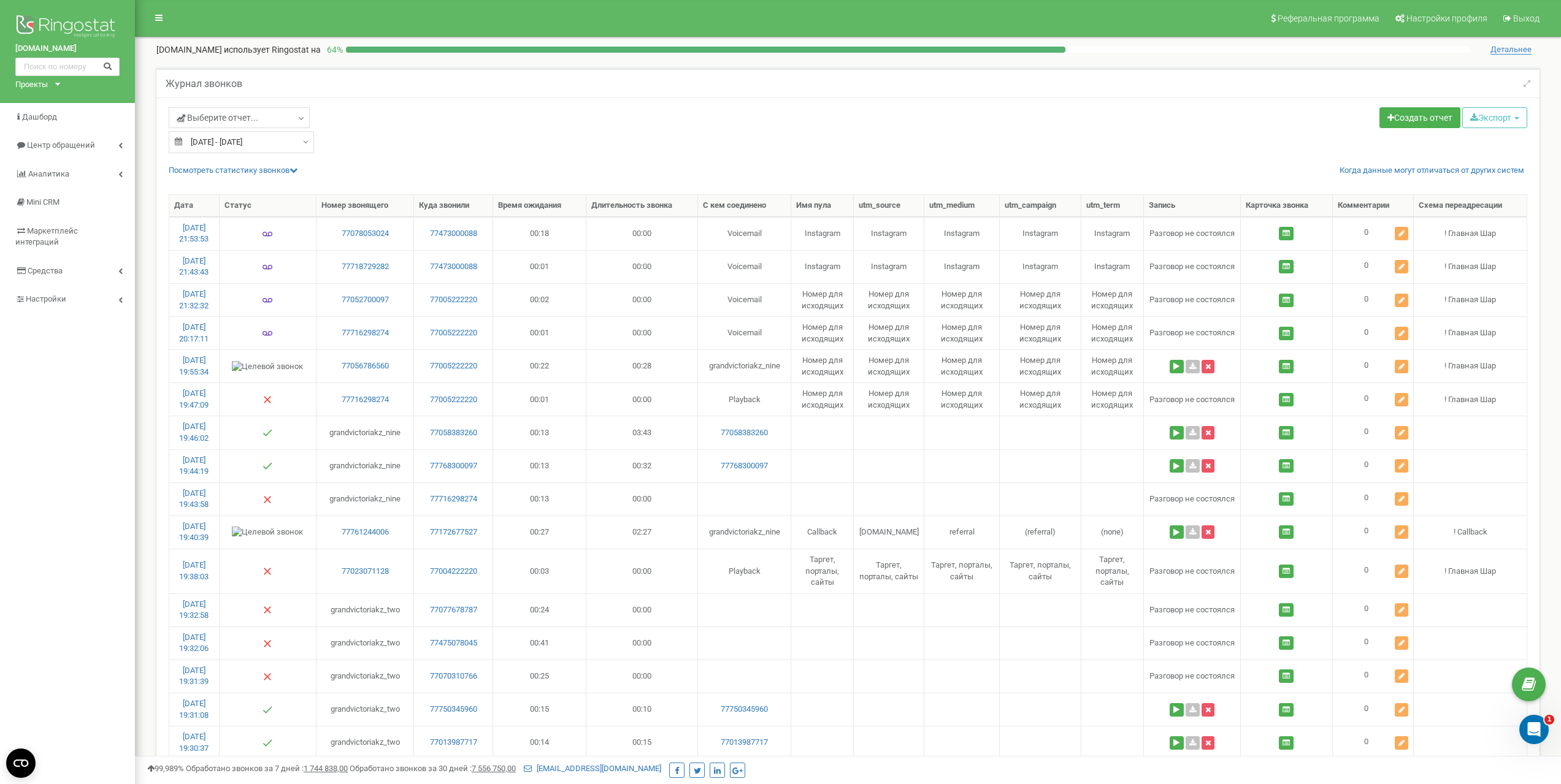
click at [1160, 118] on div "Создать отчет Экспорт CSV (.csv) Excel (.xls) Excel 2007 (.xlsx)" at bounding box center [1193, 119] width 689 height 24
click at [72, 24] on img at bounding box center [67, 28] width 104 height 30
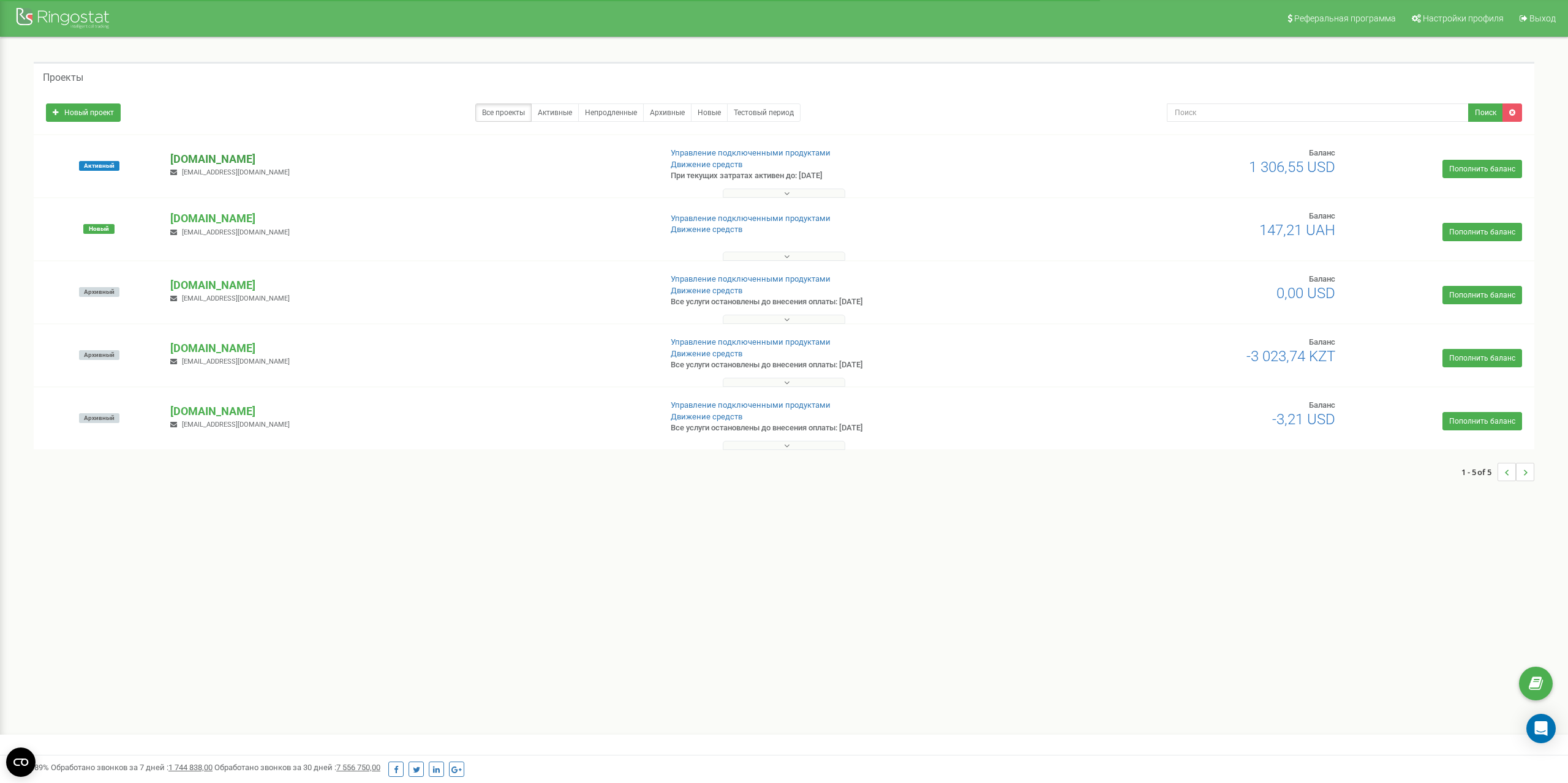
click at [191, 158] on p "[DOMAIN_NAME]" at bounding box center [410, 160] width 480 height 16
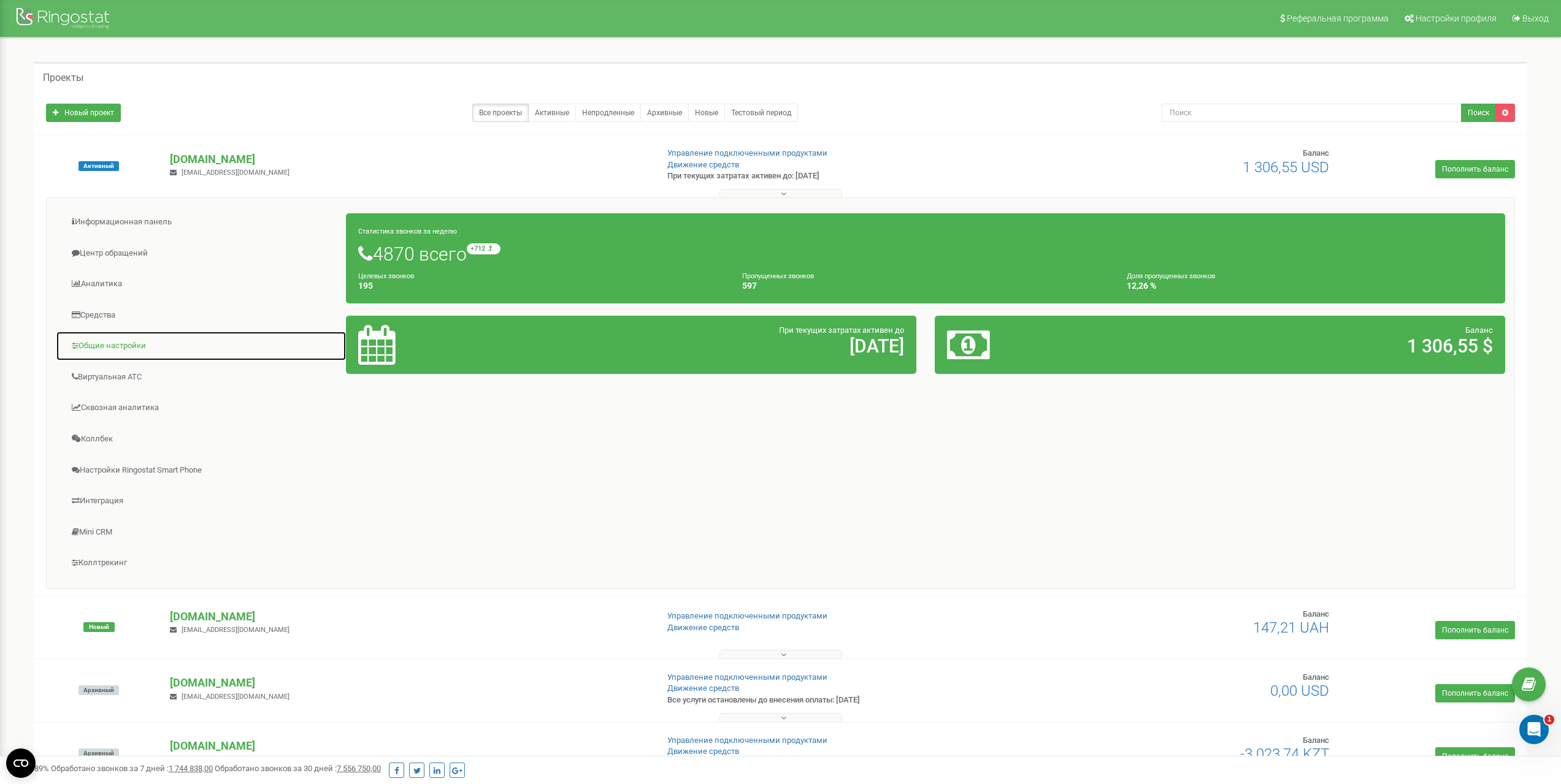
click at [108, 343] on link "Общие настройки" at bounding box center [201, 346] width 290 height 30
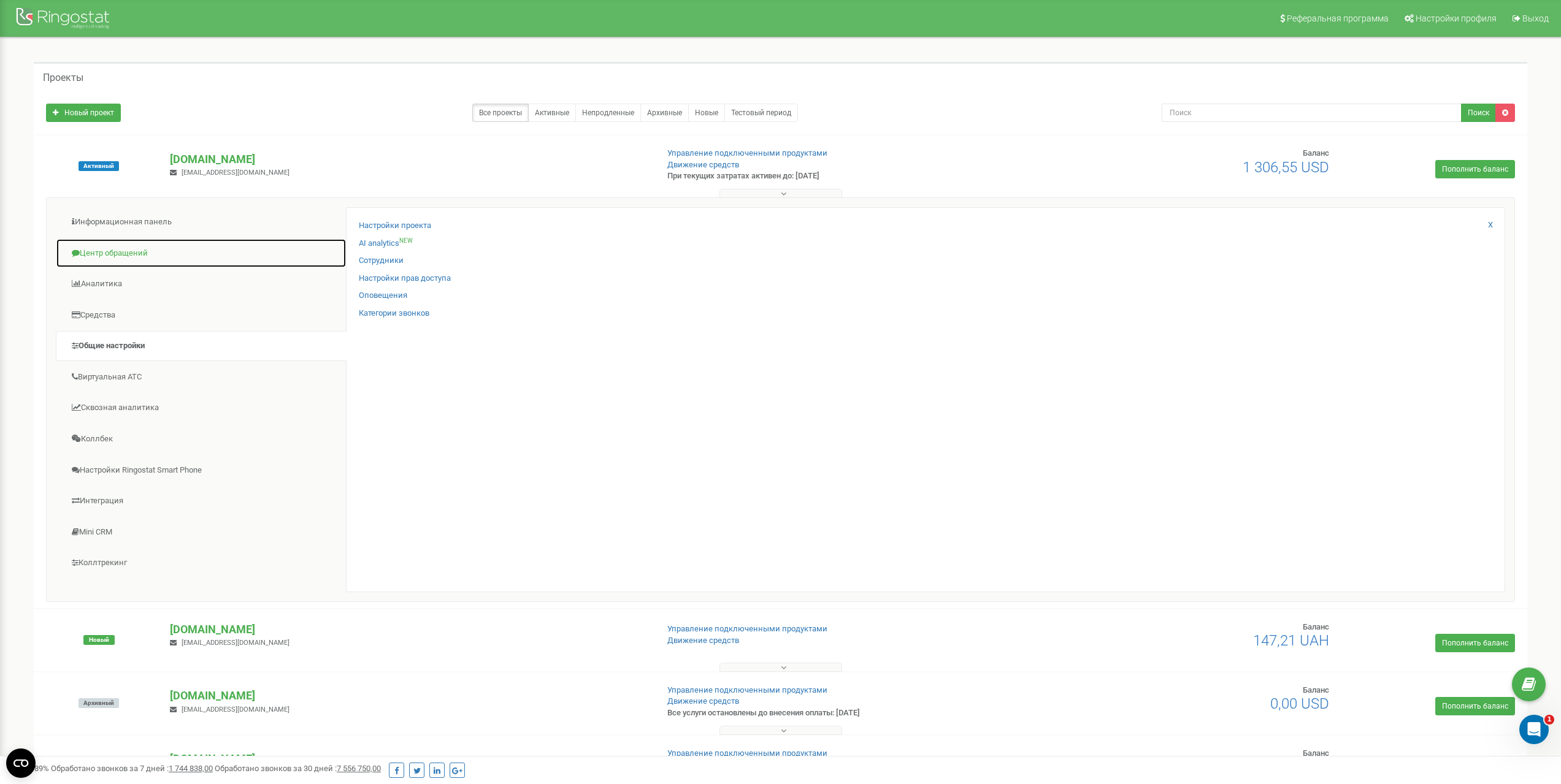
click at [109, 251] on link "Центр обращений" at bounding box center [201, 253] width 290 height 30
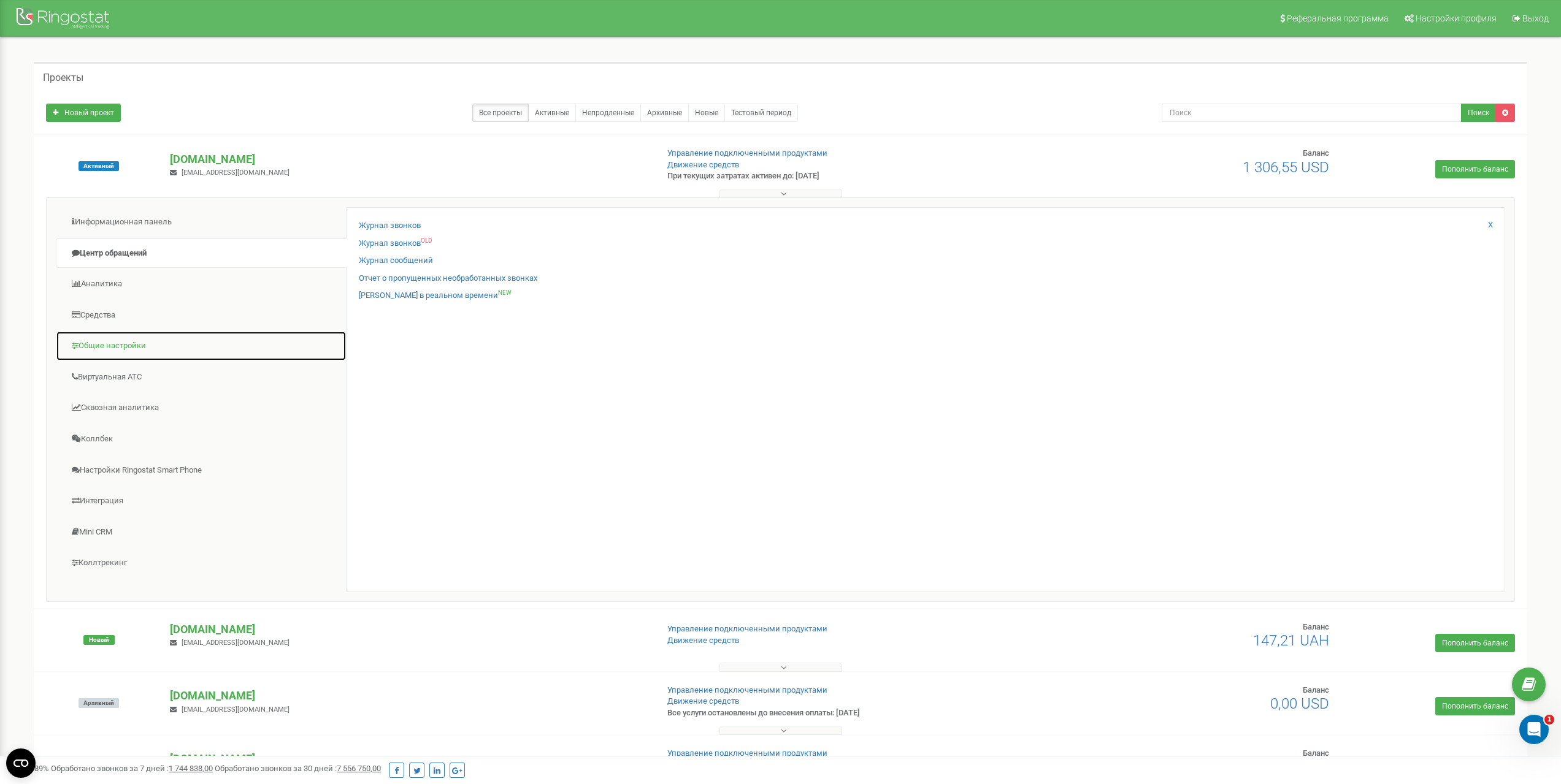
click at [125, 348] on link "Общие настройки" at bounding box center [201, 346] width 290 height 30
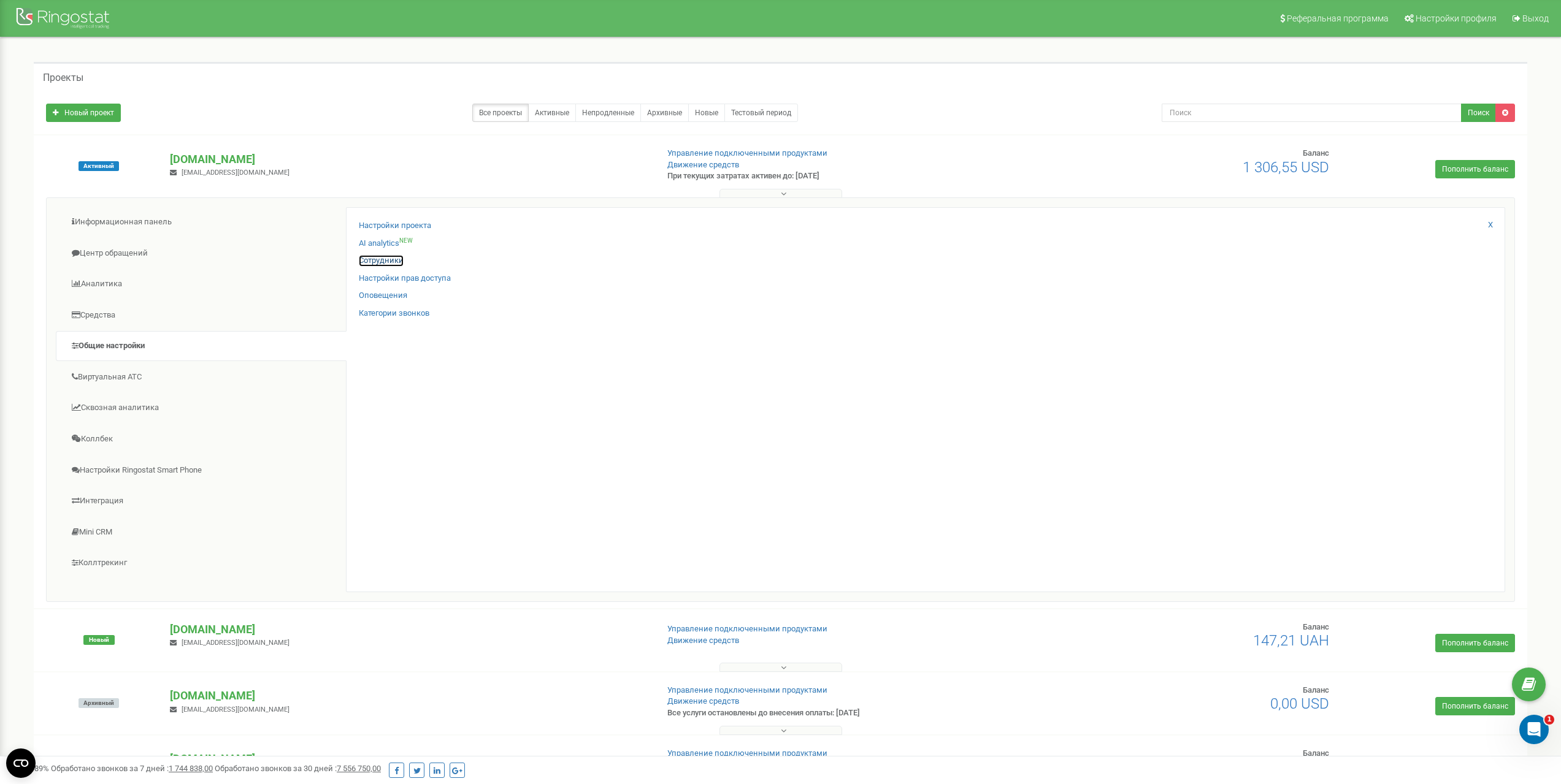
click at [388, 266] on link "Сотрудники" at bounding box center [382, 261] width 45 height 12
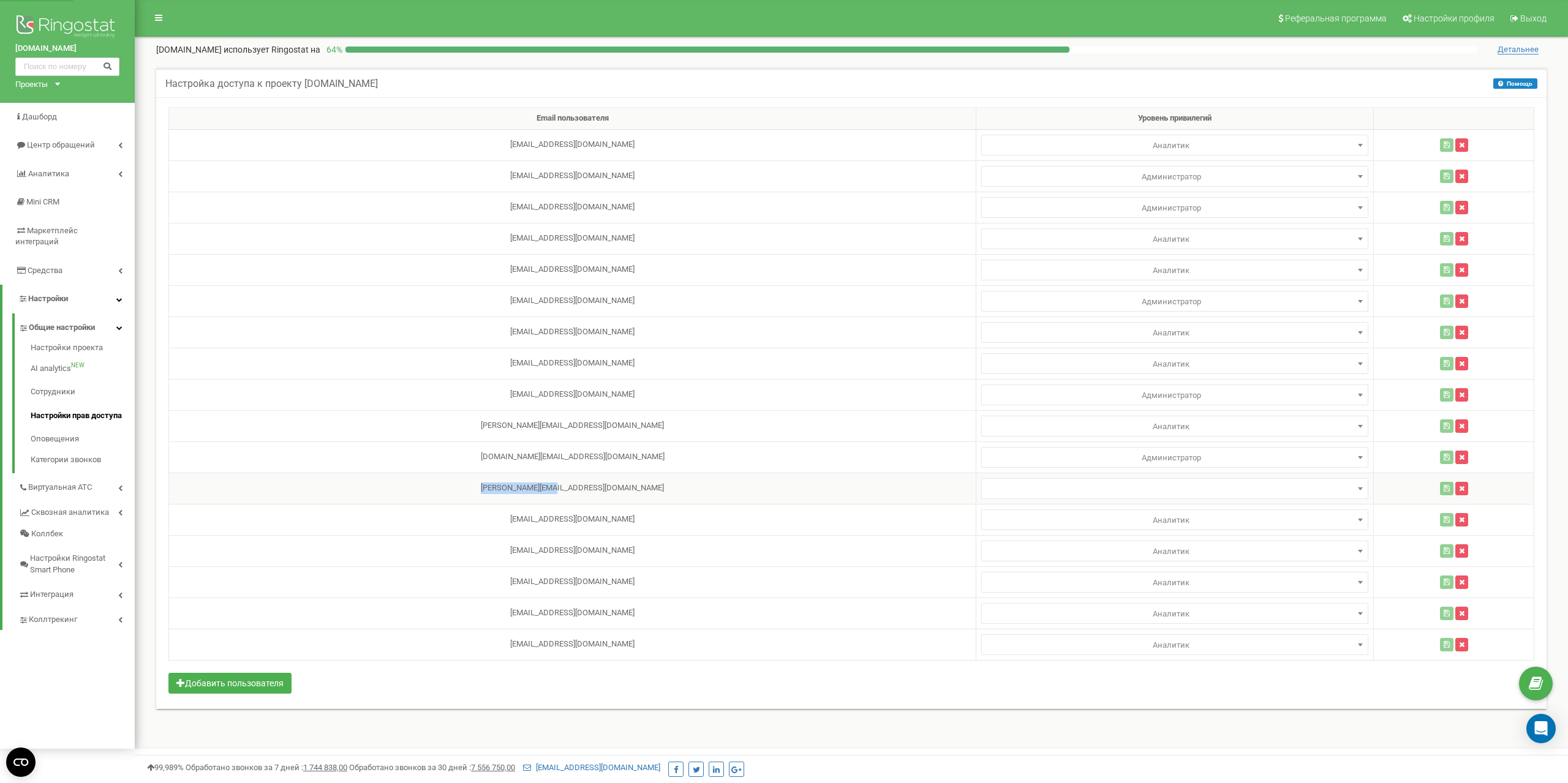
drag, startPoint x: 442, startPoint y: 489, endPoint x: 530, endPoint y: 487, distance: 88.0
click at [530, 487] on td "[PERSON_NAME][EMAIL_ADDRESS][DOMAIN_NAME]" at bounding box center [572, 488] width 807 height 31
copy td "[PERSON_NAME][EMAIL_ADDRESS][DOMAIN_NAME]"
click at [1459, 490] on icon "button" at bounding box center [1461, 488] width 5 height 7
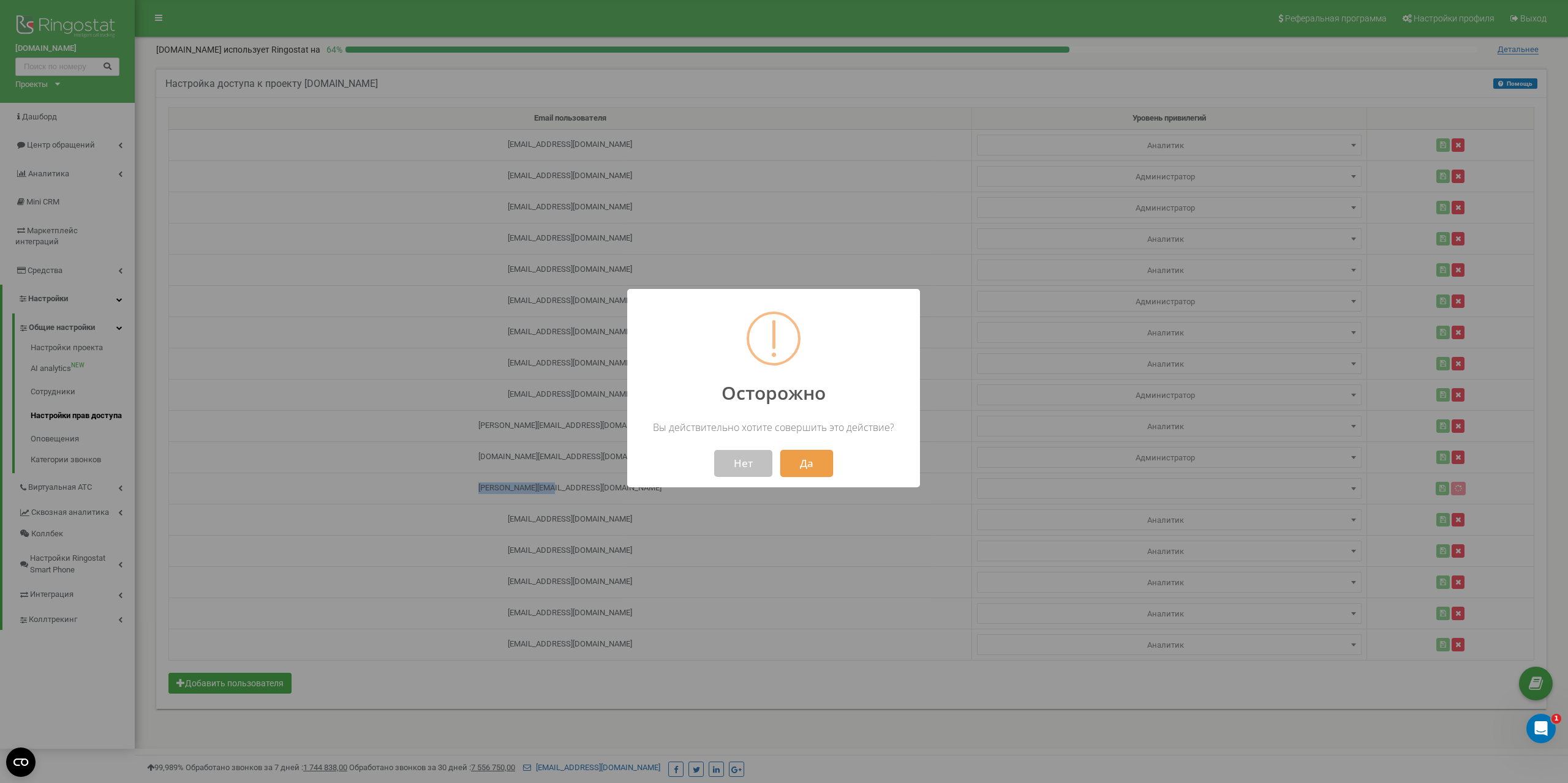
click at [807, 468] on button "Да" at bounding box center [807, 463] width 53 height 27
